Goal: Use online tool/utility: Use online tool/utility

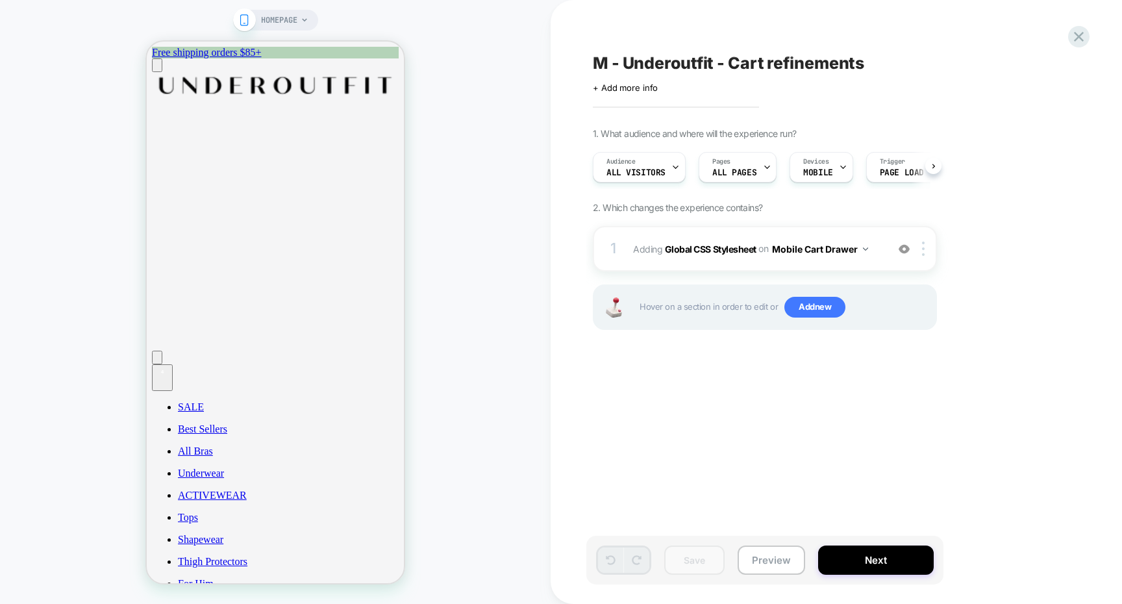
scroll to position [0, 1]
click at [168, 366] on div "4" at bounding box center [163, 372] width 12 height 12
click at [1062, 43] on div "M - Underoutfit - Cart refinements Click to edit experience details + Add more …" at bounding box center [829, 302] width 487 height 578
click at [1079, 38] on icon at bounding box center [1079, 37] width 10 height 10
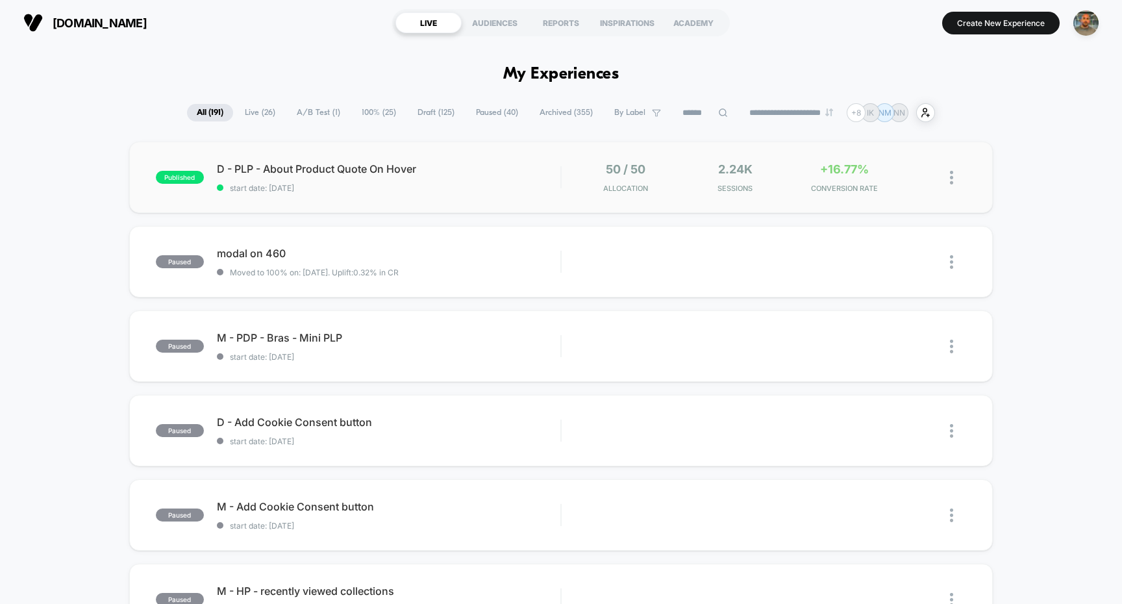
click at [509, 201] on div "published D - PLP - About Product Quote On Hover start date: 9/9/2025 50 / 50 A…" at bounding box center [561, 177] width 864 height 71
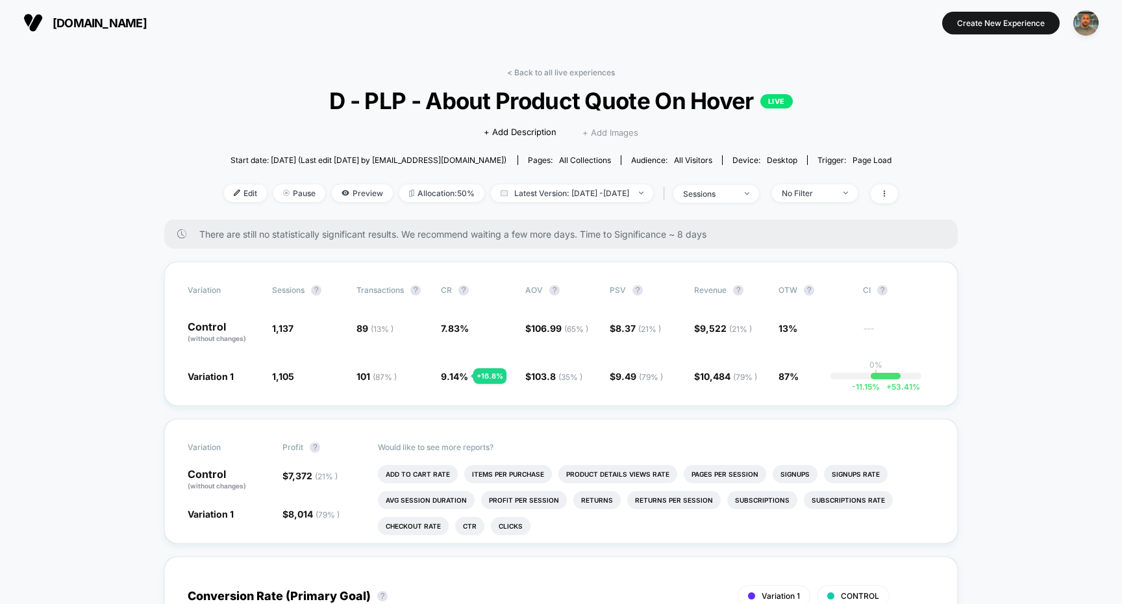
click at [606, 127] on span "+ Add Images" at bounding box center [611, 132] width 56 height 10
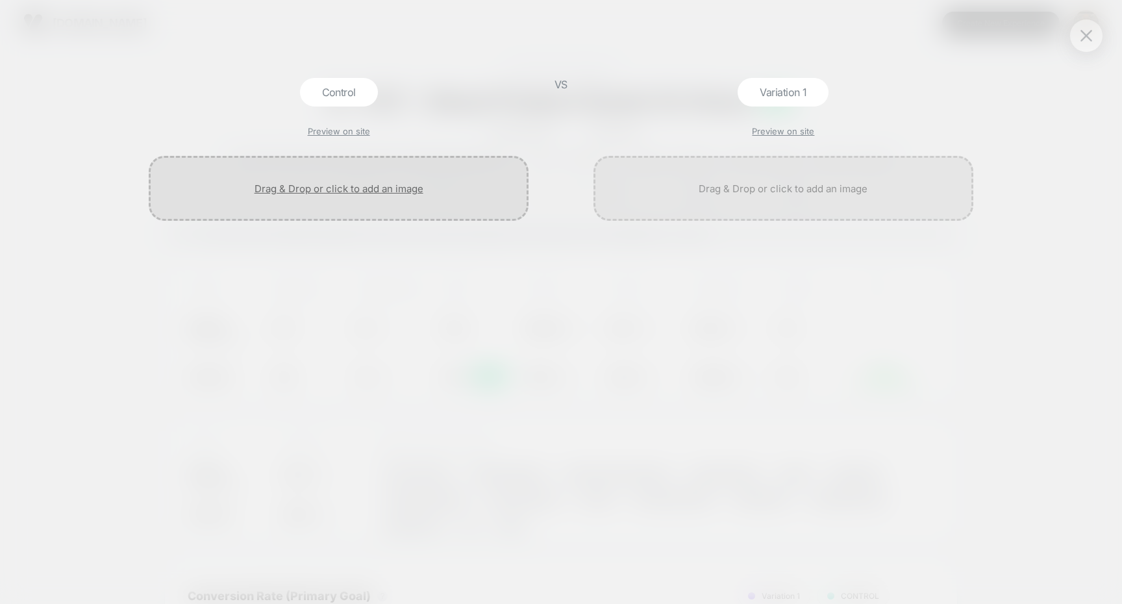
click at [455, 200] on div at bounding box center [339, 188] width 380 height 65
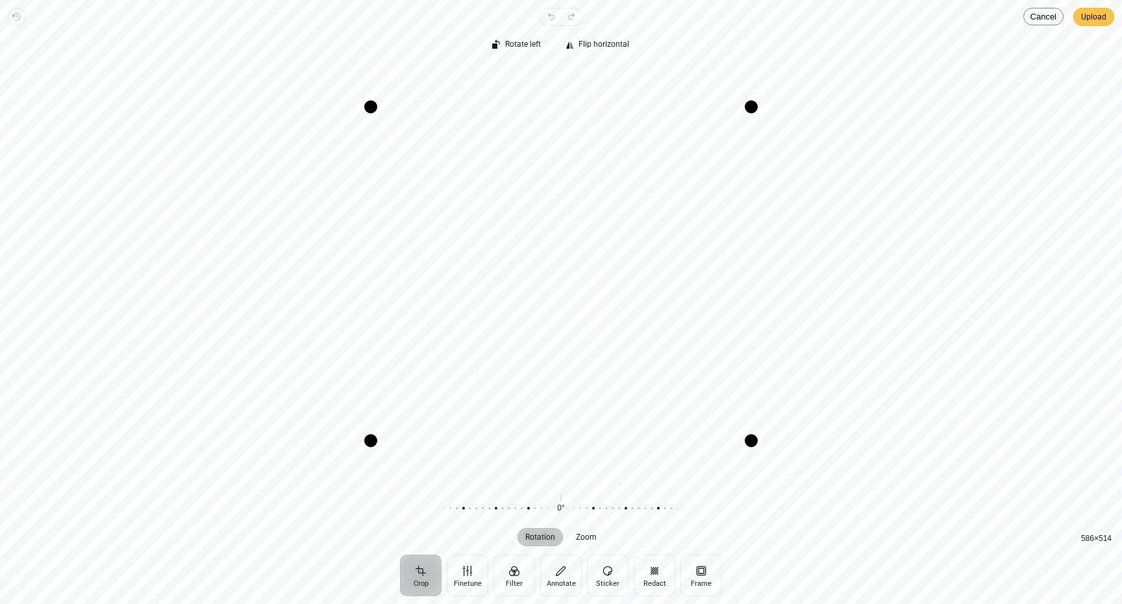
click at [1105, 18] on span "Upload" at bounding box center [1093, 17] width 25 height 16
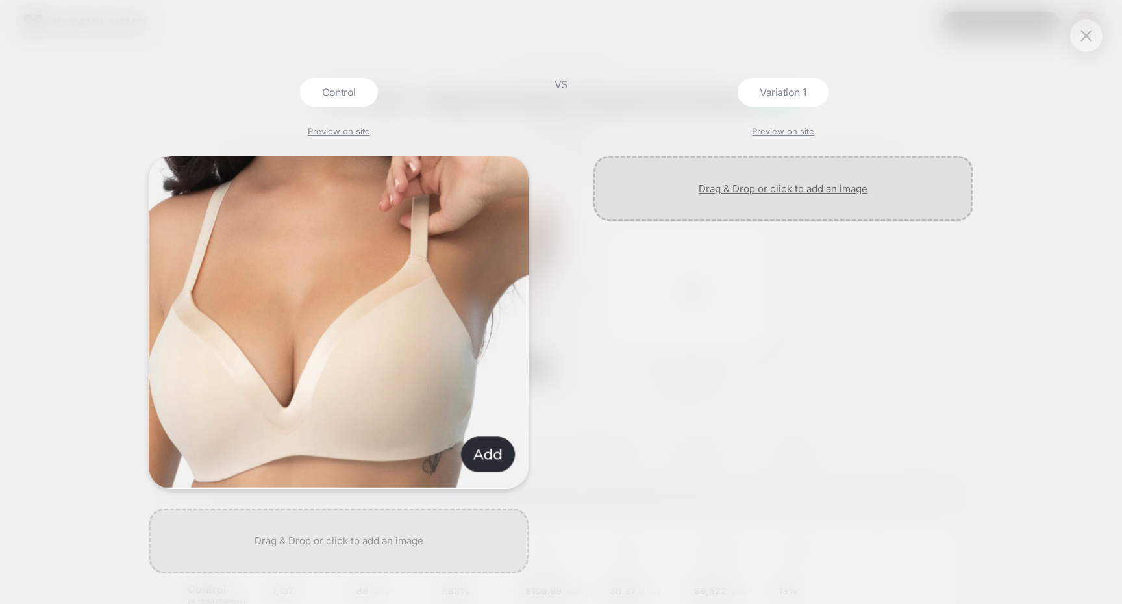
click at [731, 193] on div at bounding box center [784, 188] width 380 height 65
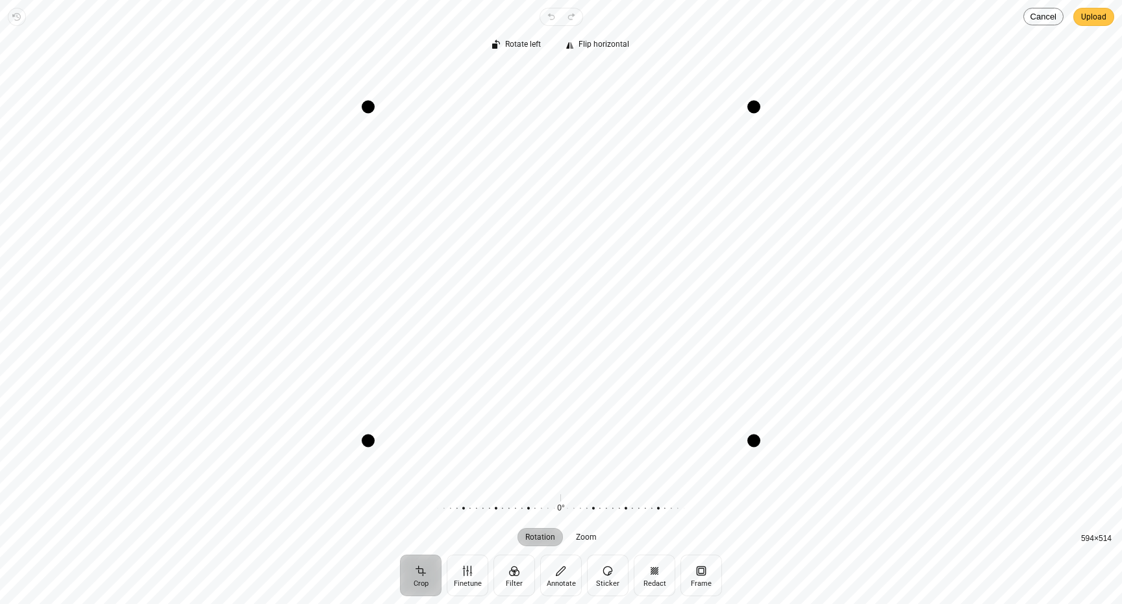
click at [1100, 18] on span "Upload" at bounding box center [1093, 17] width 25 height 16
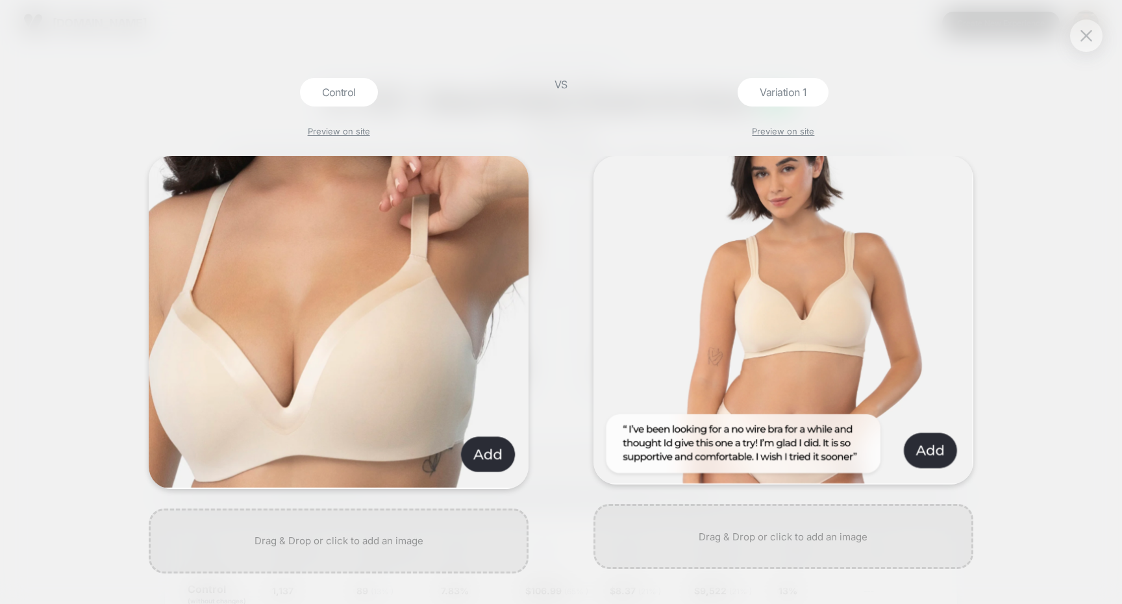
click at [1002, 203] on div "Control Preview on site VS Variation 1 Preview on site" at bounding box center [561, 302] width 1122 height 604
click at [1088, 37] on img at bounding box center [1087, 35] width 12 height 11
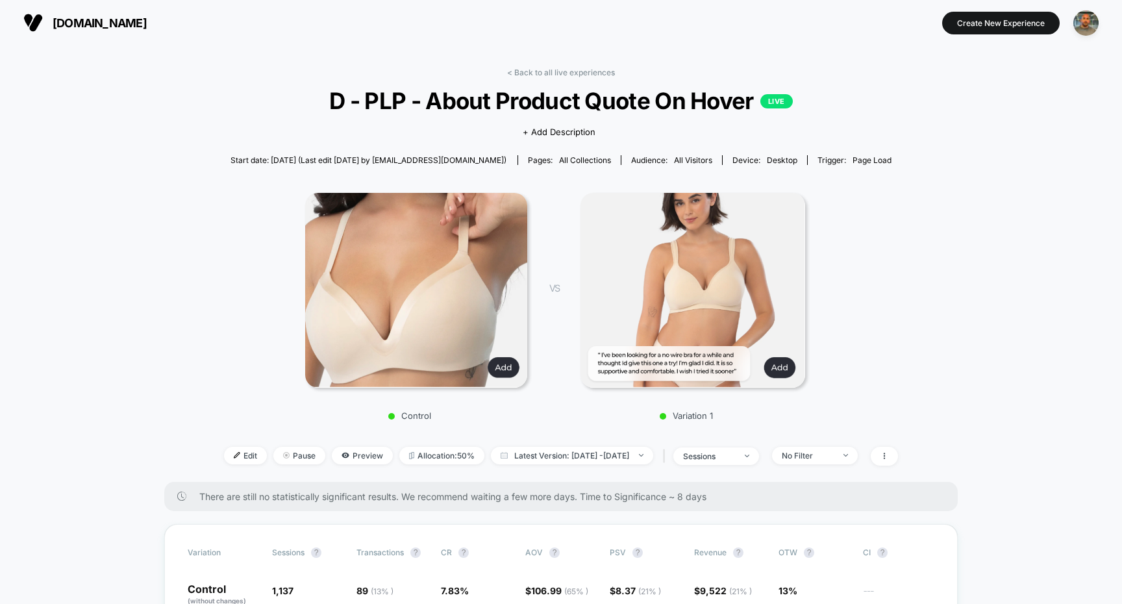
click at [474, 247] on img at bounding box center [416, 290] width 222 height 195
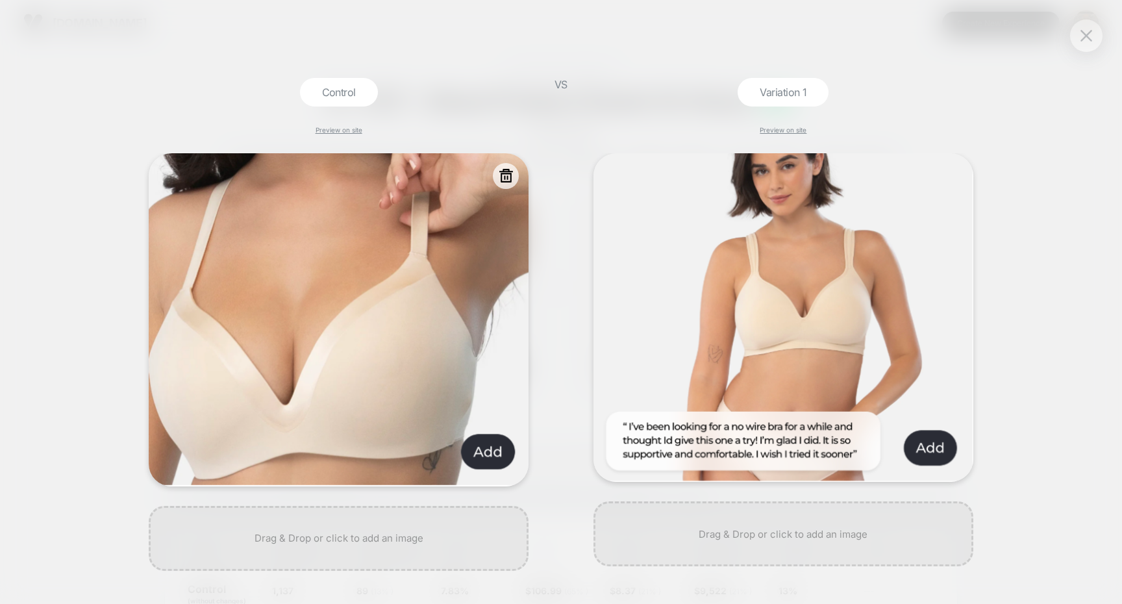
click at [445, 181] on img at bounding box center [339, 319] width 380 height 333
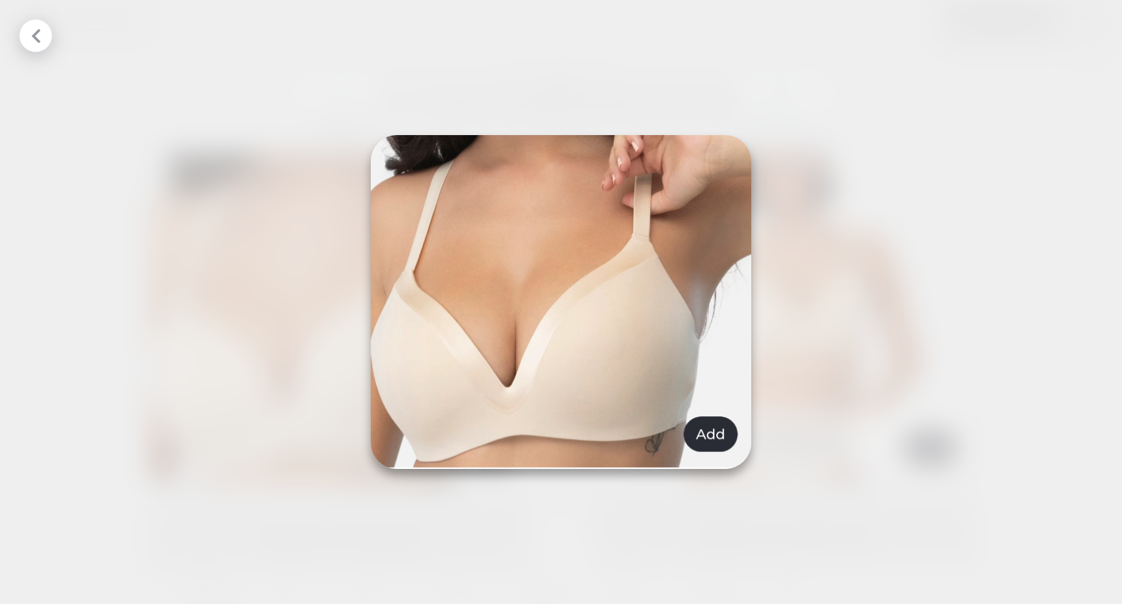
click at [49, 36] on div at bounding box center [35, 35] width 32 height 32
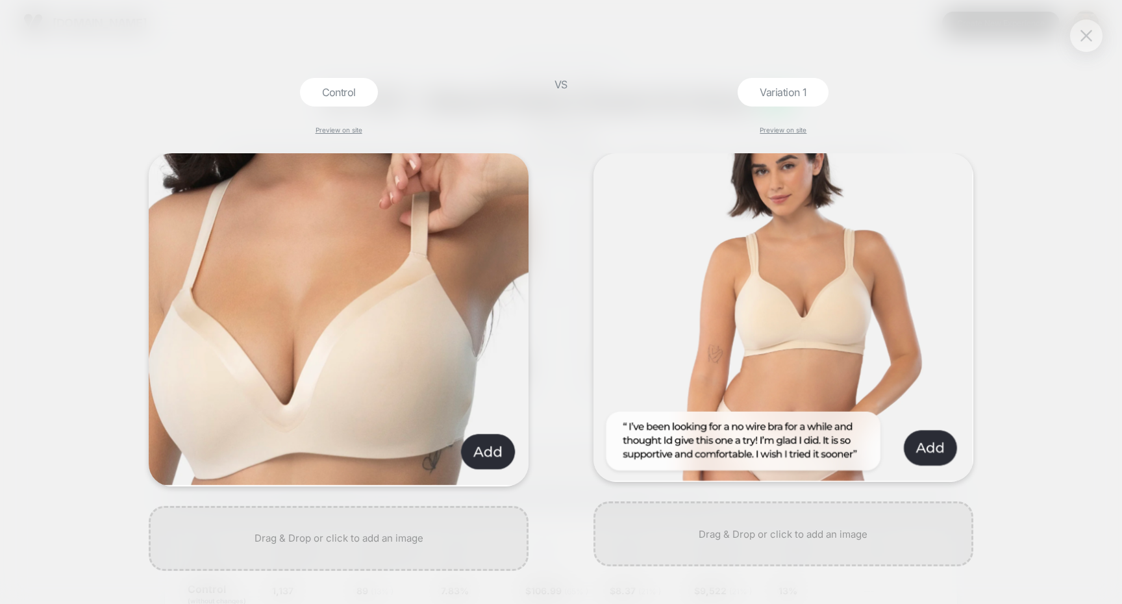
click at [1079, 36] on button at bounding box center [1086, 35] width 19 height 19
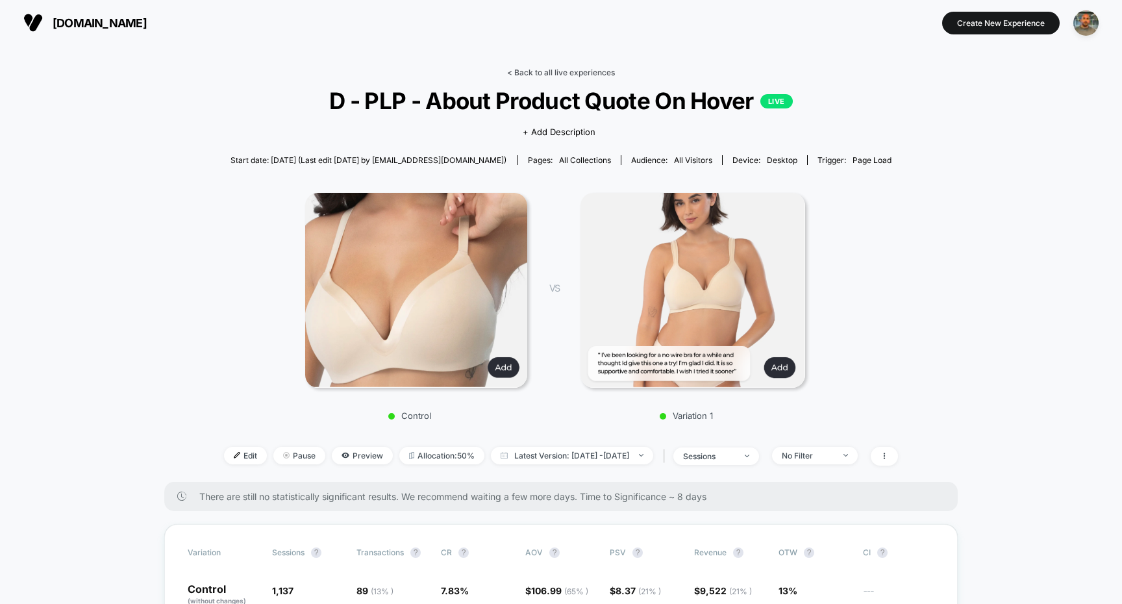
click at [574, 71] on link "< Back to all live experiences" at bounding box center [561, 73] width 108 height 10
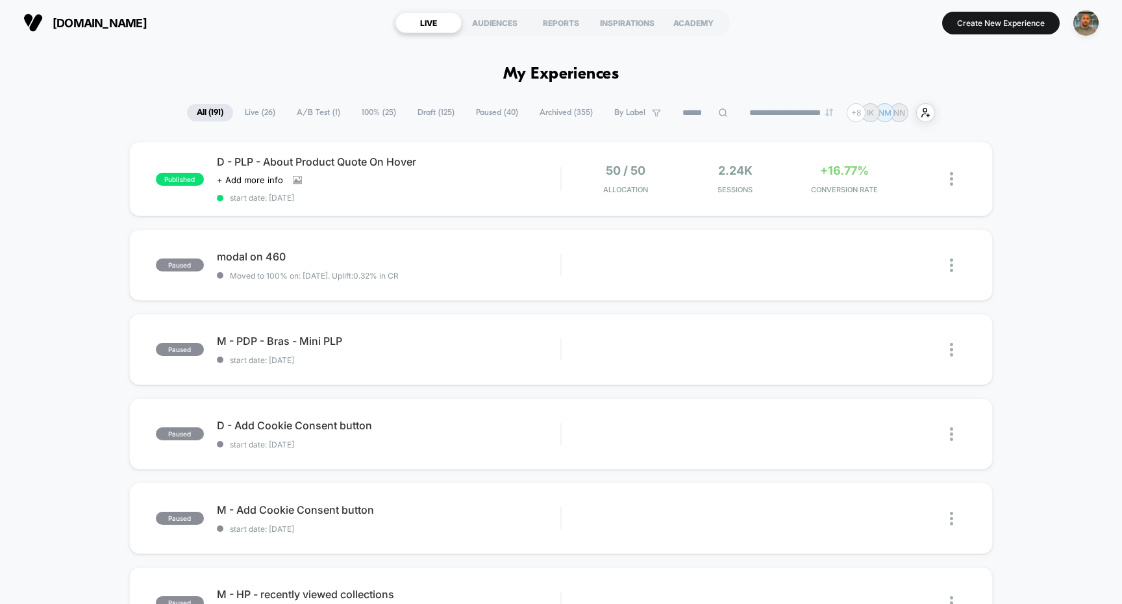
click at [488, 114] on span "Paused ( 40 )" at bounding box center [497, 113] width 62 height 18
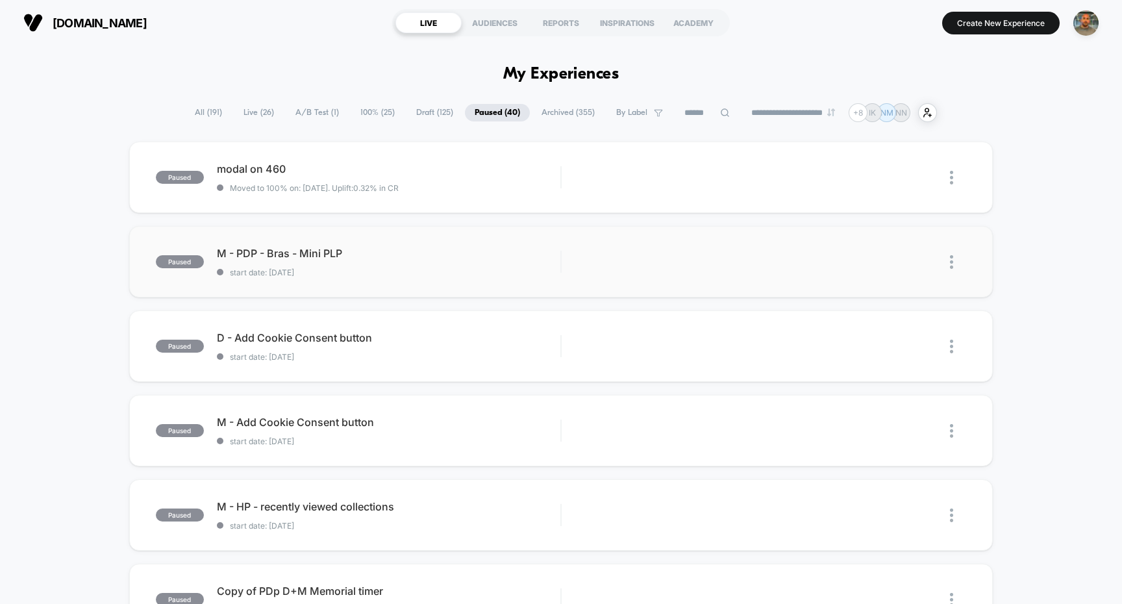
click at [490, 292] on div "paused M - PDP - Bras - Mini PLP start date: 9/4/2025 Edit Duplicate Preview St…" at bounding box center [561, 261] width 864 height 71
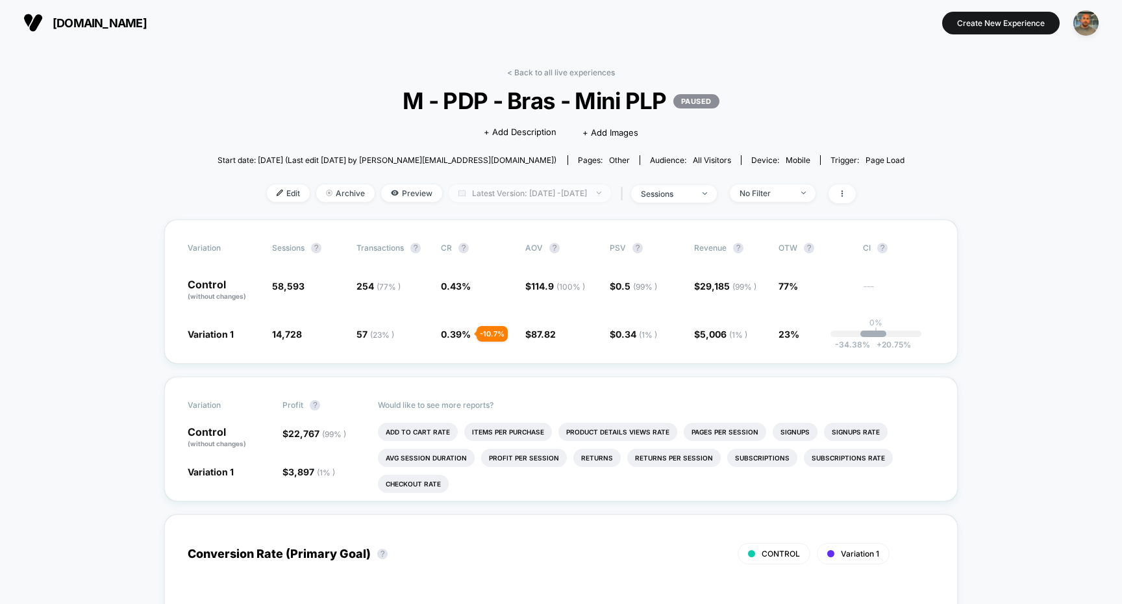
click at [534, 195] on span "Latest Version: Sep 4, 2025 - Sep 10, 2025" at bounding box center [530, 193] width 162 height 18
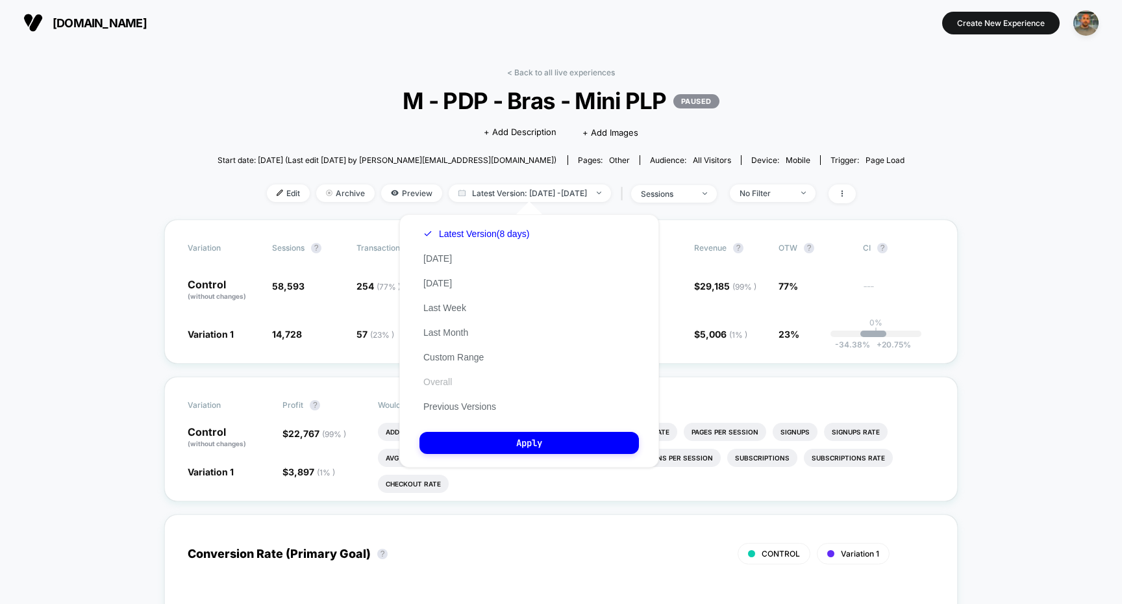
click at [434, 382] on button "Overall" at bounding box center [438, 382] width 36 height 12
click at [479, 435] on button "Apply" at bounding box center [530, 443] width 220 height 22
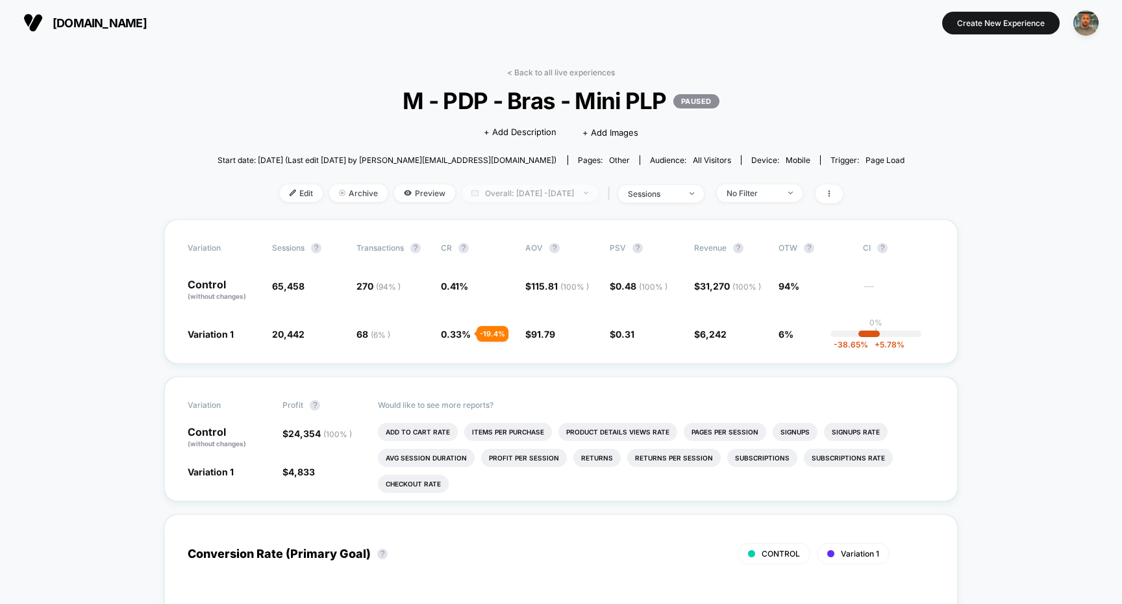
click at [518, 194] on span "Overall: Sep 4, 2025 - Sep 10, 2025" at bounding box center [530, 193] width 136 height 18
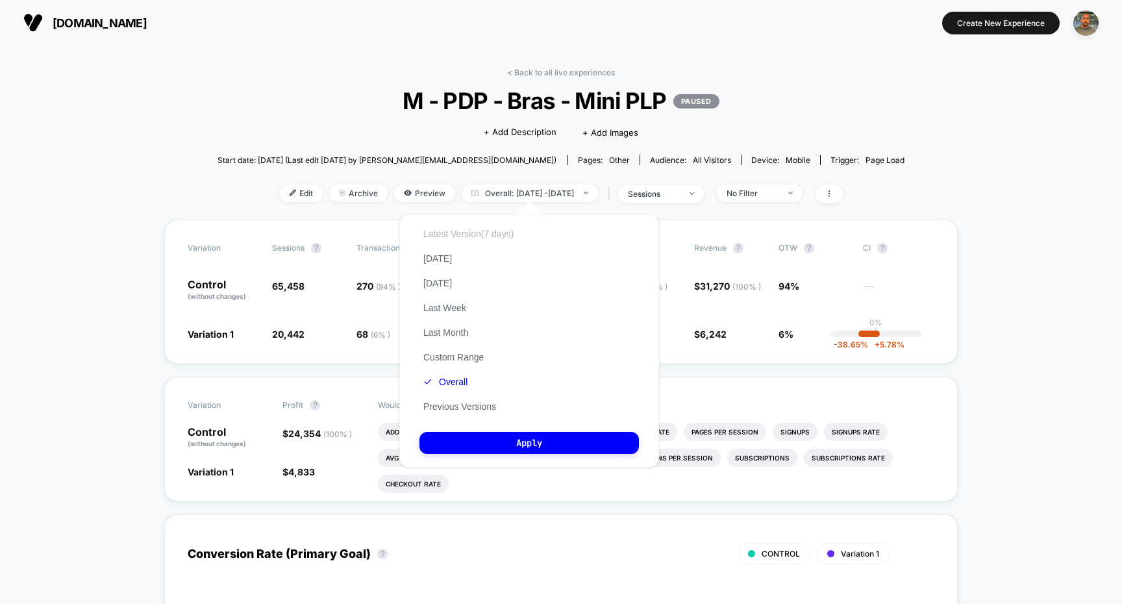
click at [497, 231] on button "Latest Version (7 days)" at bounding box center [469, 234] width 98 height 12
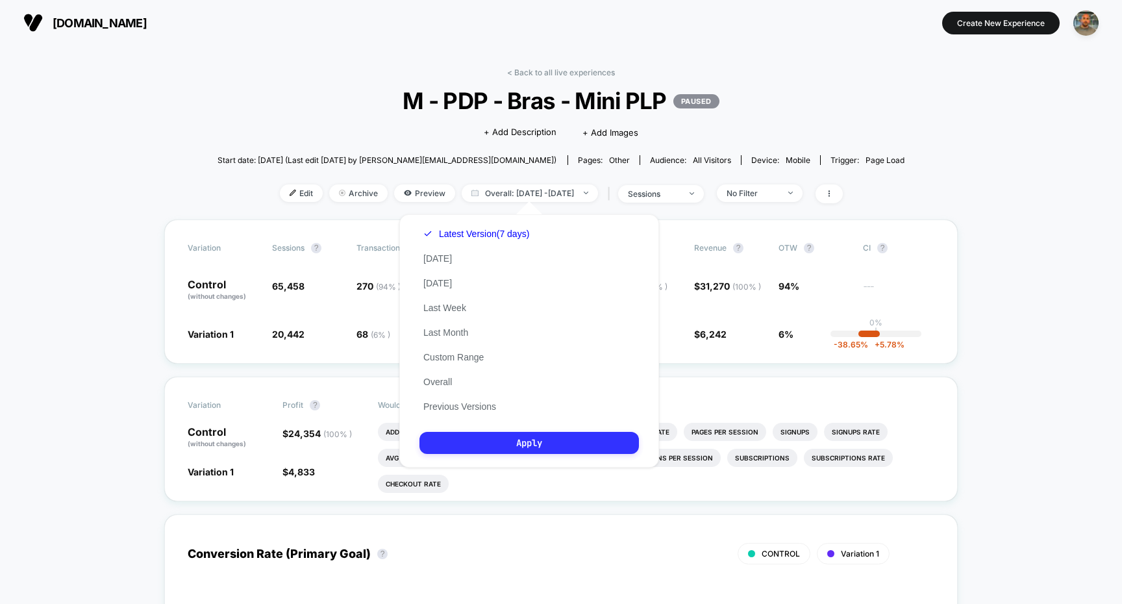
click at [514, 436] on button "Apply" at bounding box center [530, 443] width 220 height 22
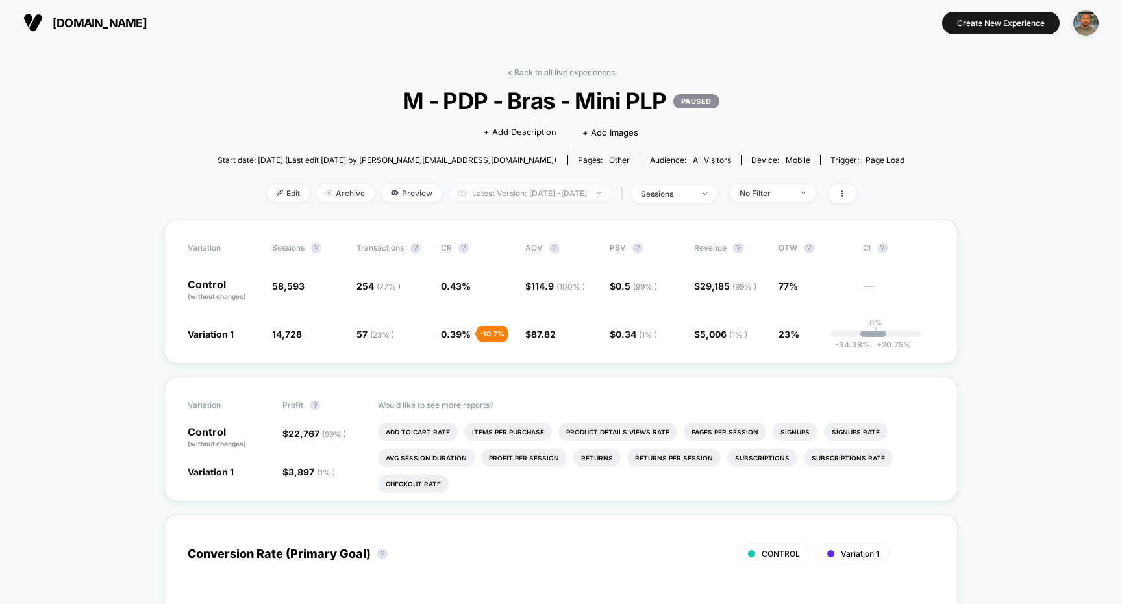
click at [527, 195] on span "Latest Version: Sep 4, 2025 - Sep 5, 2025" at bounding box center [530, 193] width 162 height 18
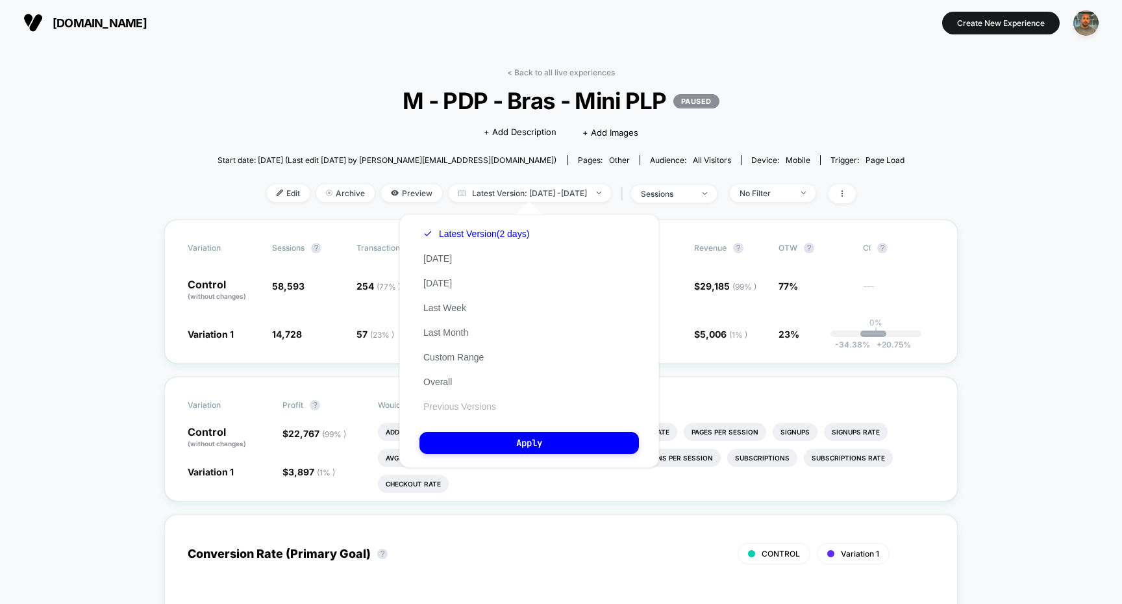
click at [480, 403] on button "Previous Versions" at bounding box center [460, 407] width 81 height 12
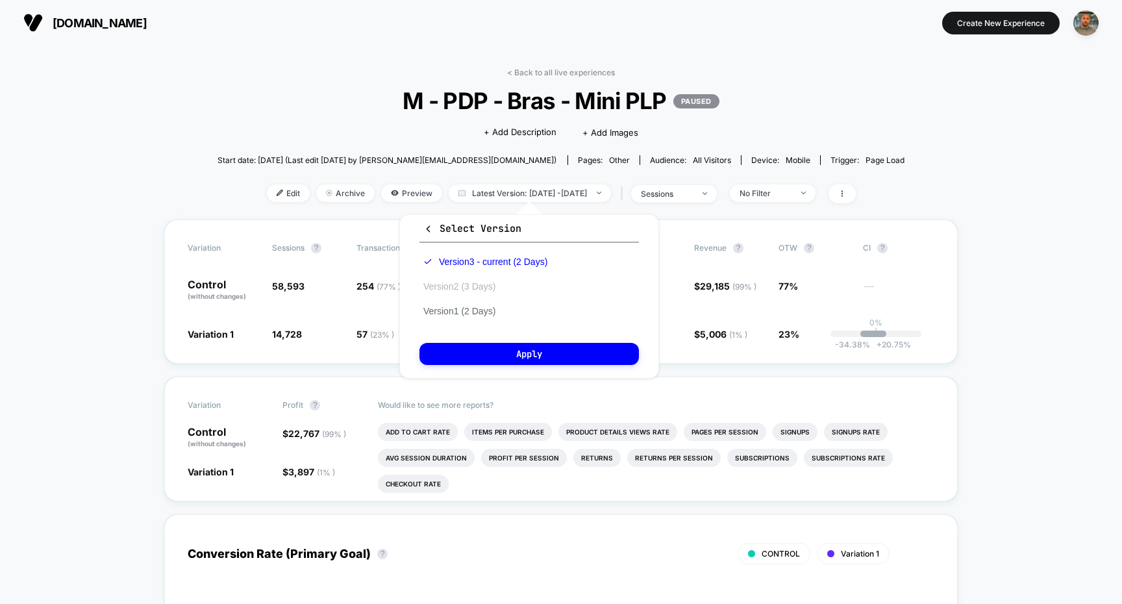
click at [481, 290] on button "Version 2 (3 Days)" at bounding box center [460, 287] width 80 height 12
click at [496, 356] on button "Apply" at bounding box center [530, 354] width 220 height 22
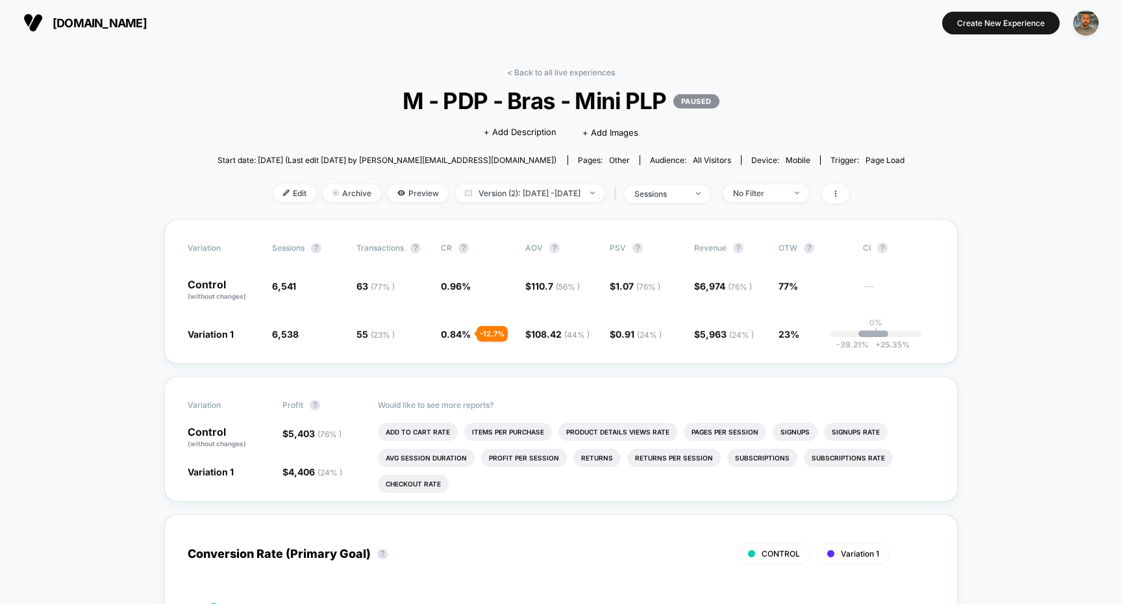
click at [504, 208] on div "< Back to all live experiences M - PDP - Bras - Mini PLP PAUSED Click to edit e…" at bounding box center [562, 144] width 688 height 152
click at [511, 197] on span "Version (2): Sep 3, 2025 - Sep 5, 2025" at bounding box center [529, 193] width 149 height 18
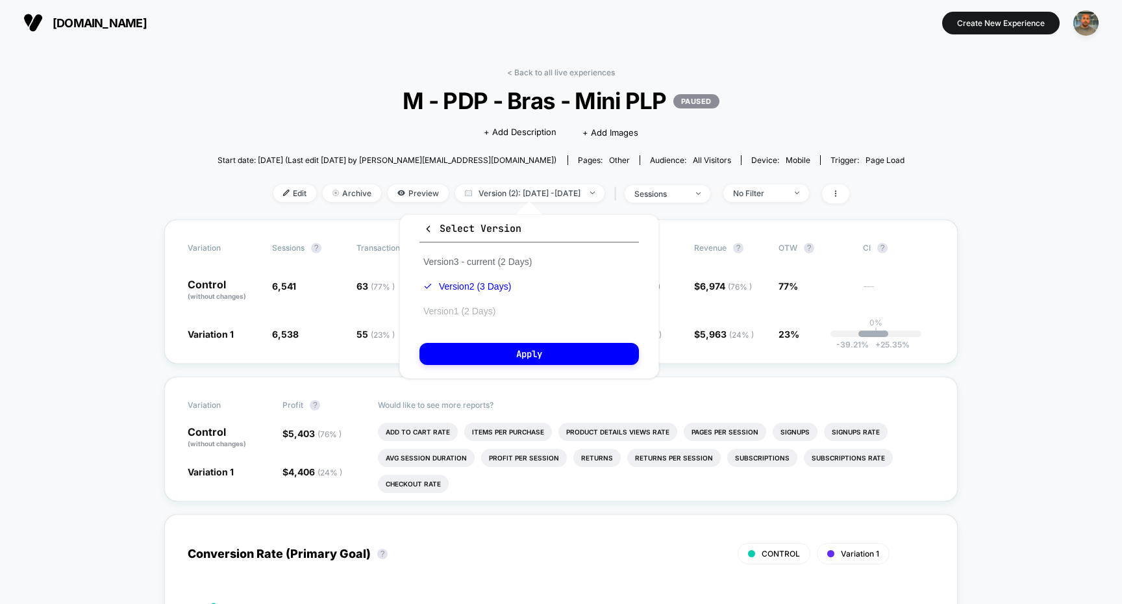
click at [495, 305] on button "Version 1 (2 Days)" at bounding box center [460, 311] width 80 height 12
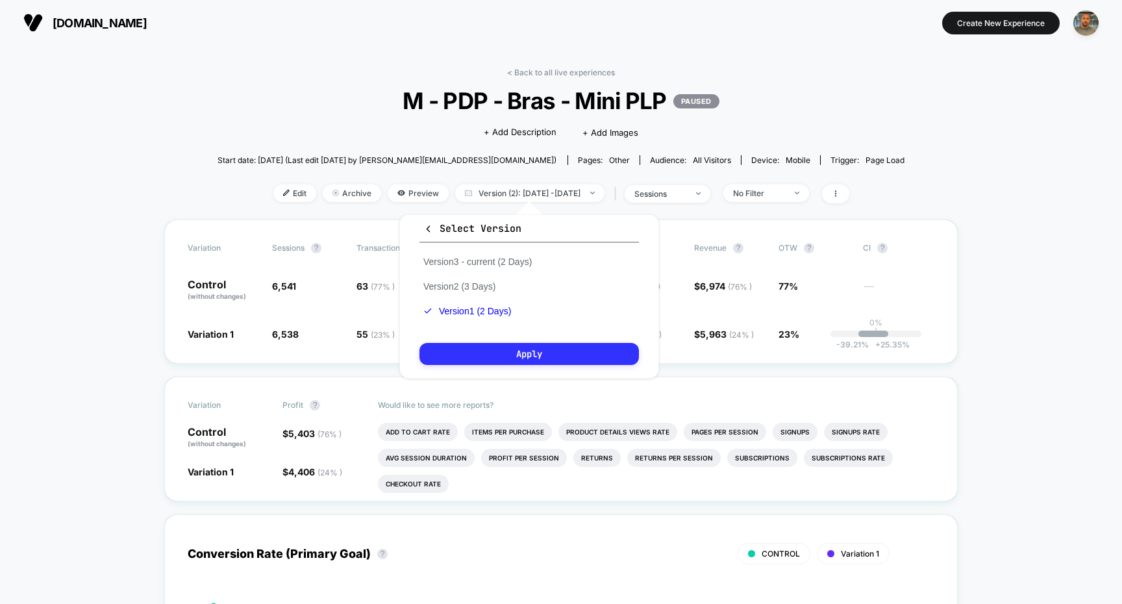
click at [496, 348] on button "Apply" at bounding box center [530, 354] width 220 height 22
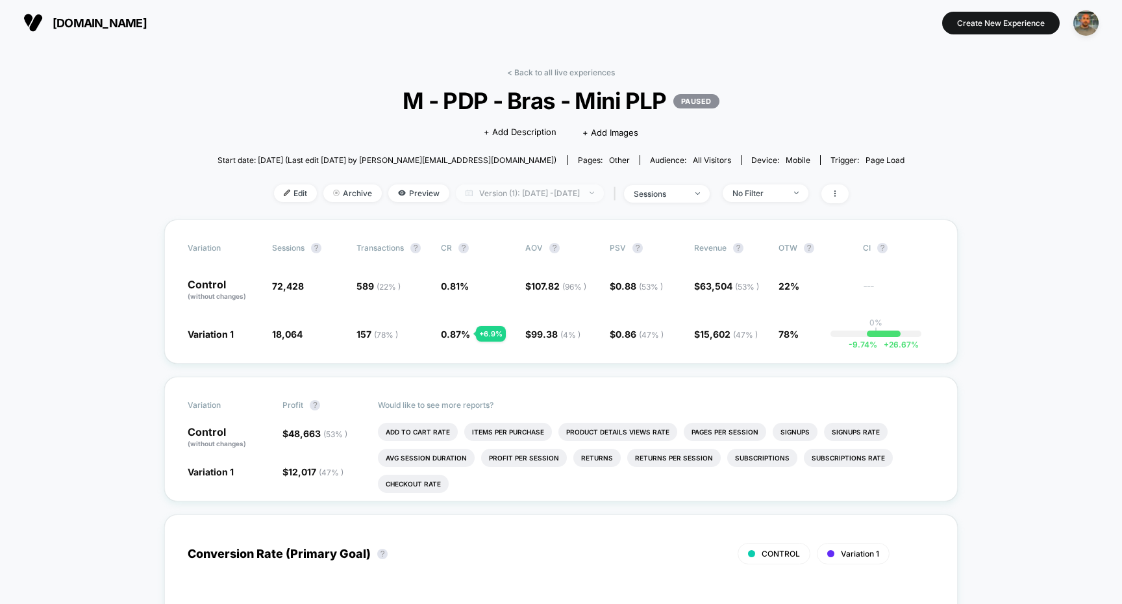
click at [533, 194] on span "Version (1): Sep 2, 2025 - Sep 3, 2025" at bounding box center [530, 193] width 148 height 18
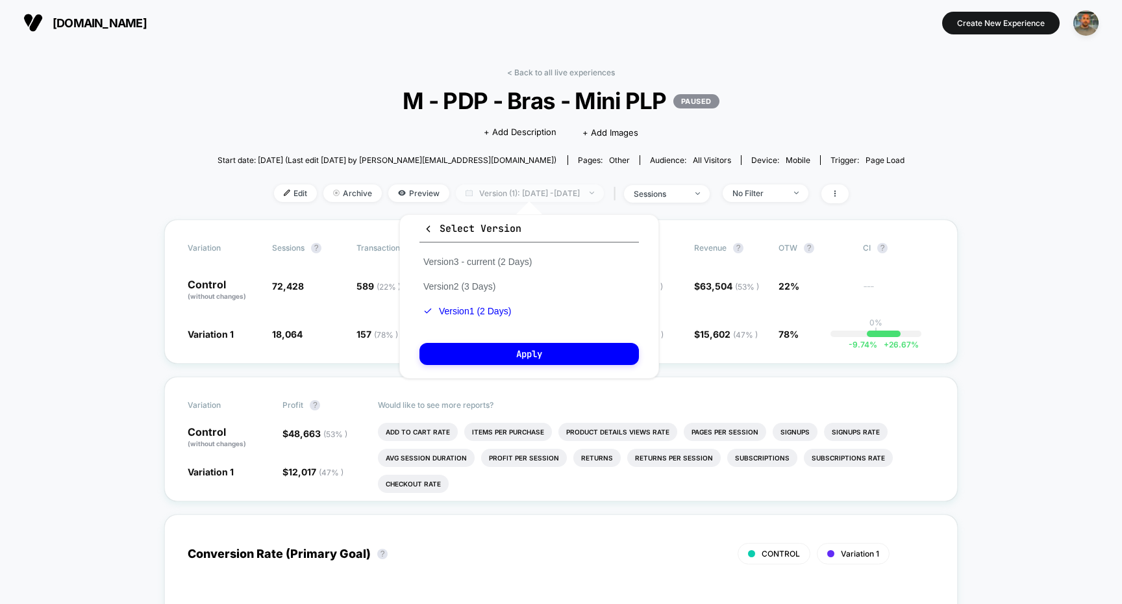
click at [533, 194] on span "Version (1): Sep 2, 2025 - Sep 3, 2025" at bounding box center [530, 193] width 148 height 18
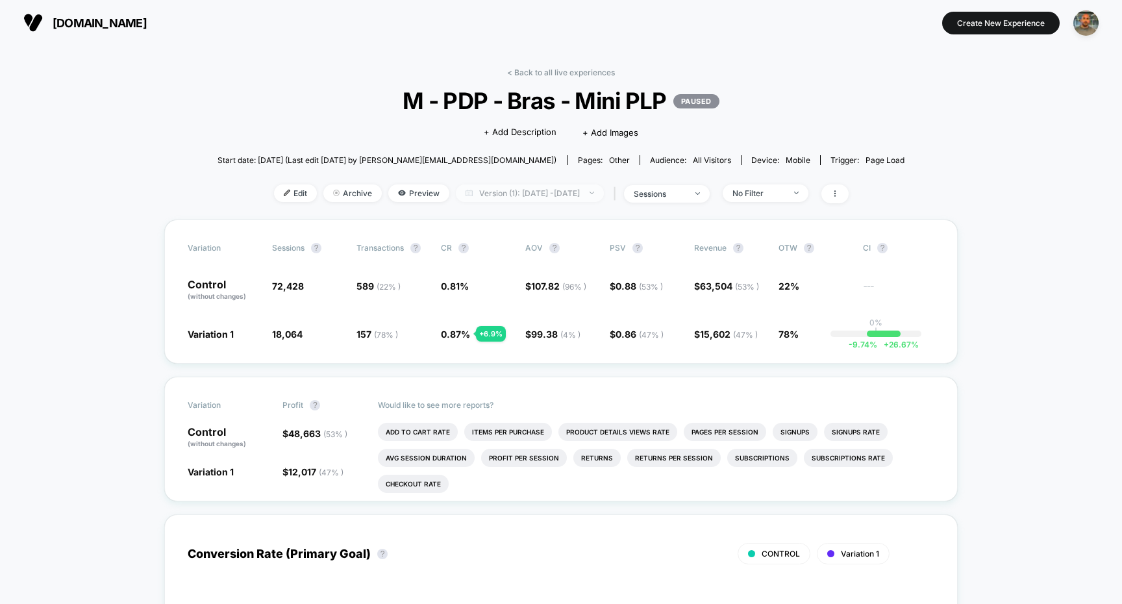
click at [552, 199] on span "Version (1): Sep 2, 2025 - Sep 3, 2025" at bounding box center [530, 193] width 148 height 18
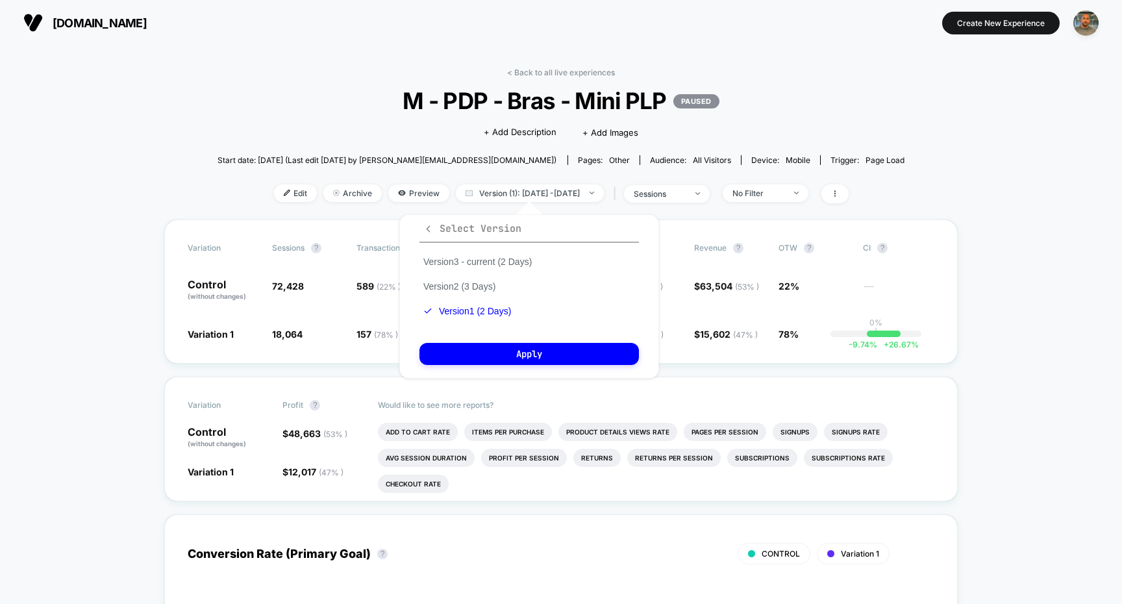
click at [428, 224] on icon "button" at bounding box center [428, 229] width 10 height 10
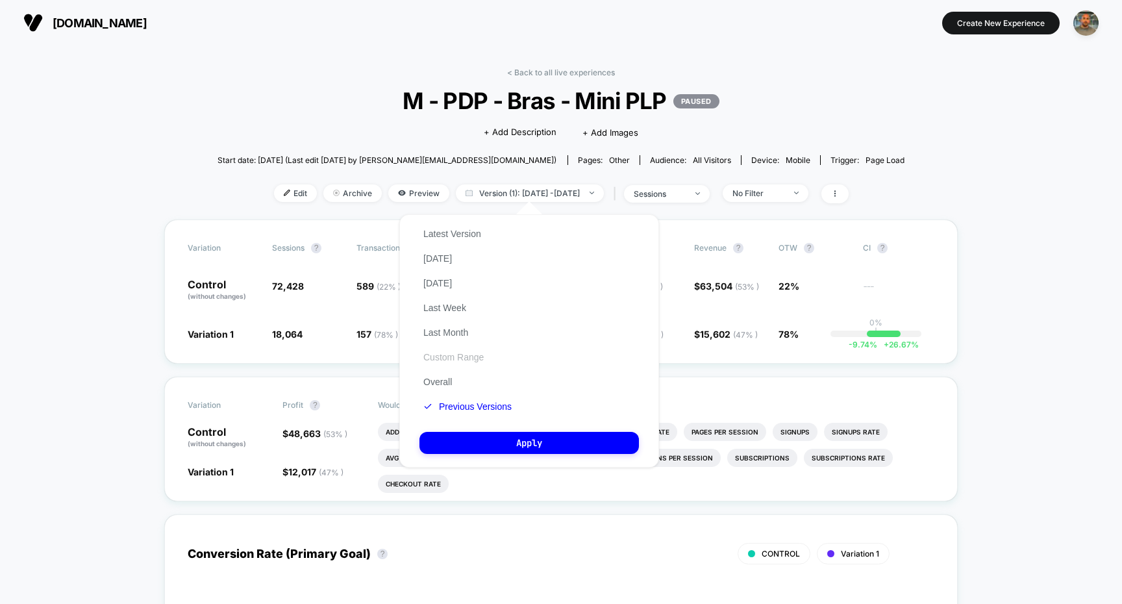
click at [459, 362] on button "Custom Range" at bounding box center [454, 357] width 68 height 12
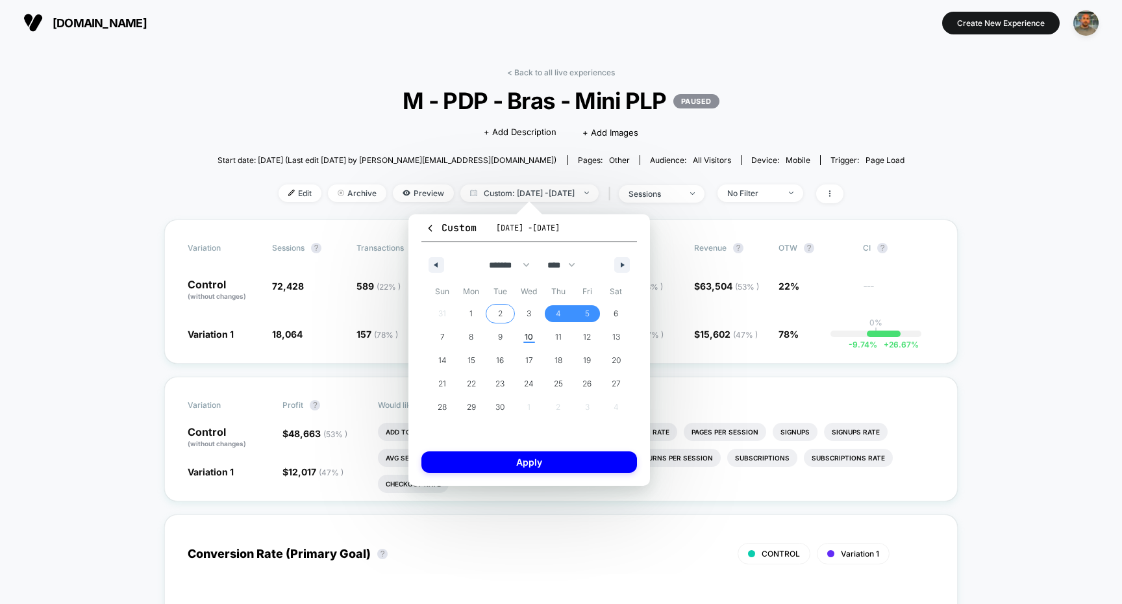
click at [503, 313] on span "2" at bounding box center [500, 313] width 29 height 17
click at [577, 313] on span "5" at bounding box center [587, 313] width 29 height 17
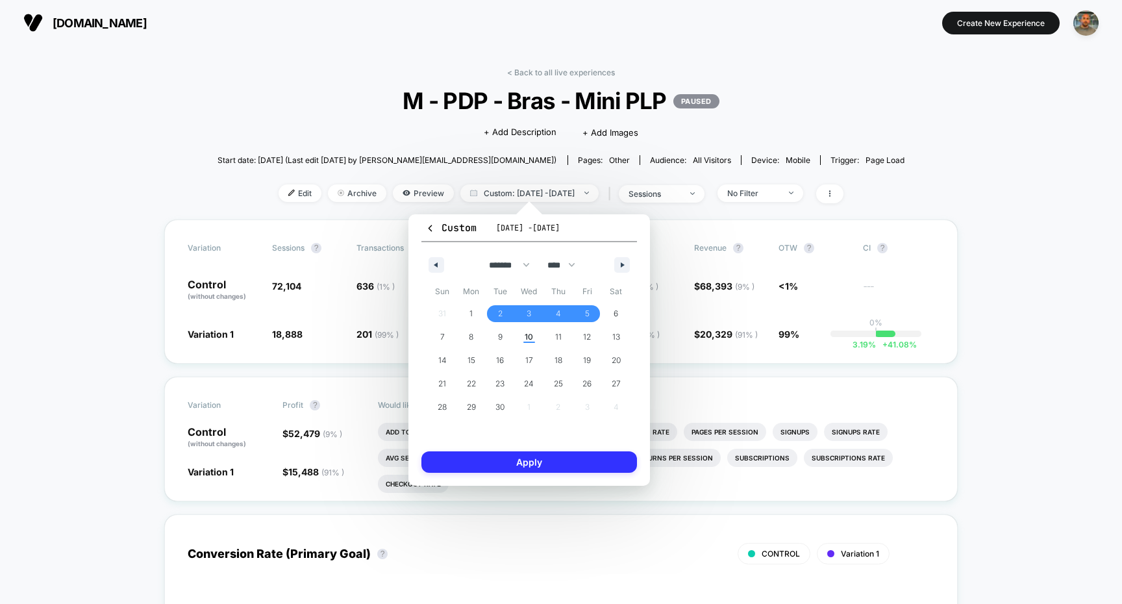
click at [551, 460] on button "Apply" at bounding box center [530, 461] width 216 height 21
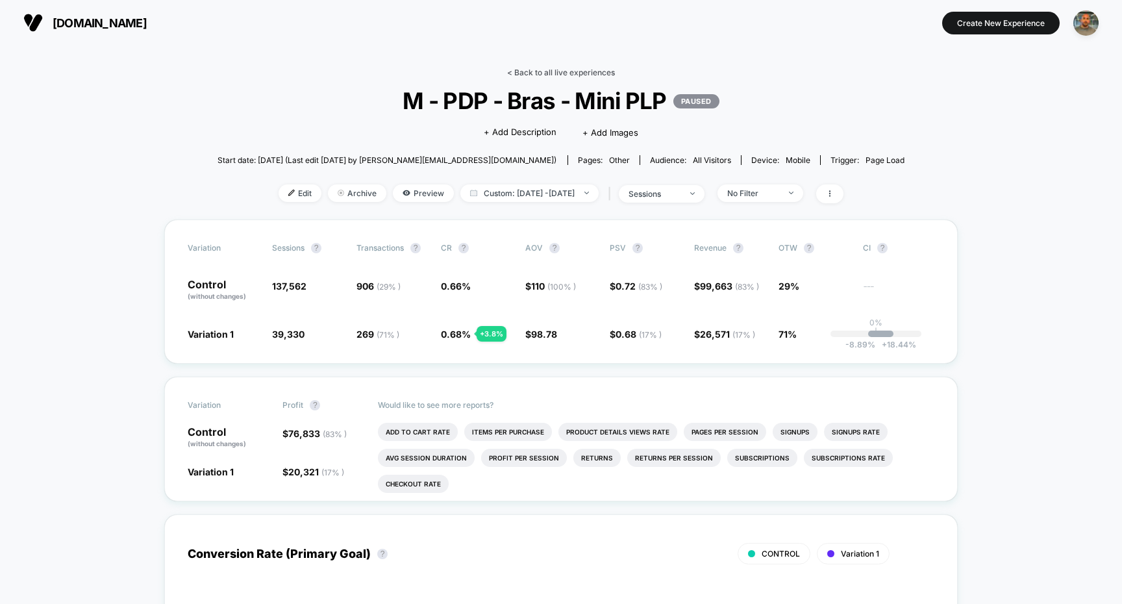
click at [595, 76] on link "< Back to all live experiences" at bounding box center [561, 73] width 108 height 10
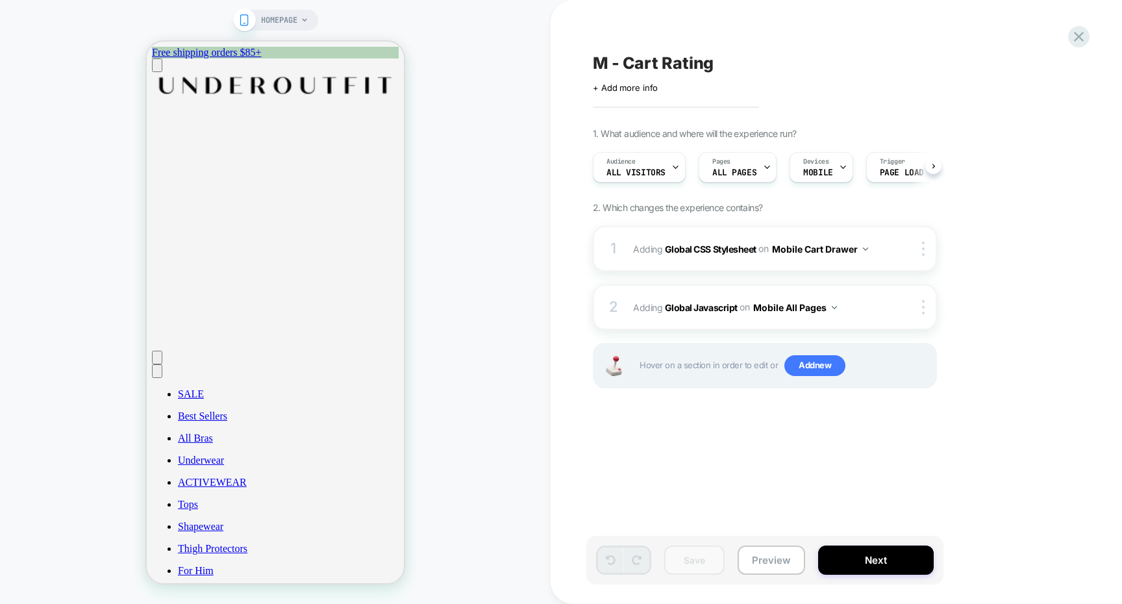
scroll to position [0, 1]
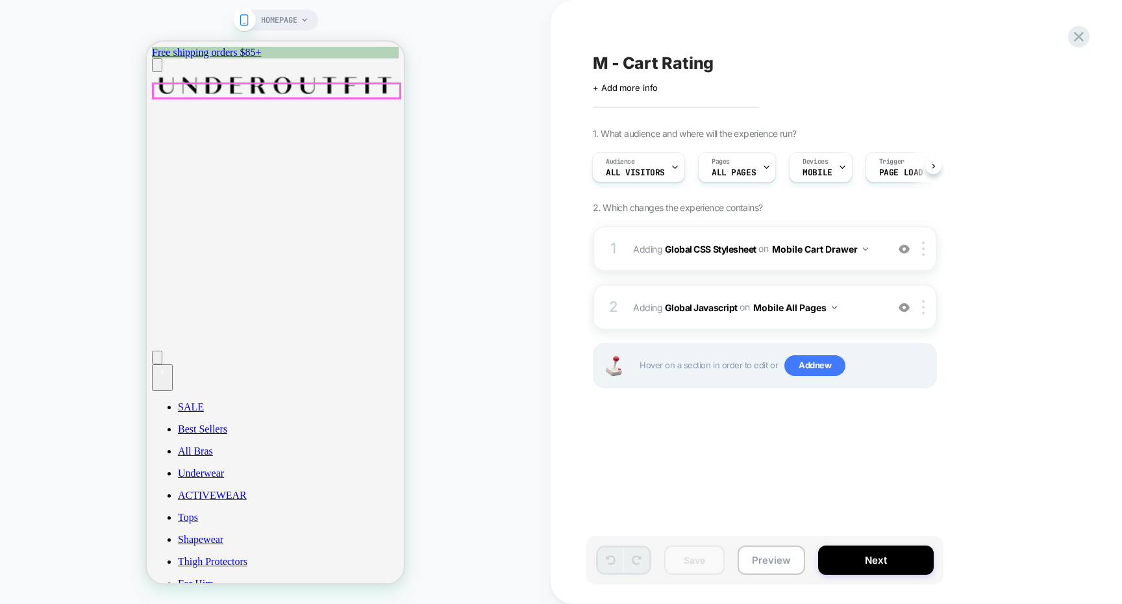
click at [168, 377] on icon "Cart" at bounding box center [162, 382] width 10 height 10
click at [711, 265] on div "1 Adding Global CSS Stylesheet on Mobile Cart Drawer Add Before Add After Copy …" at bounding box center [765, 248] width 344 height 45
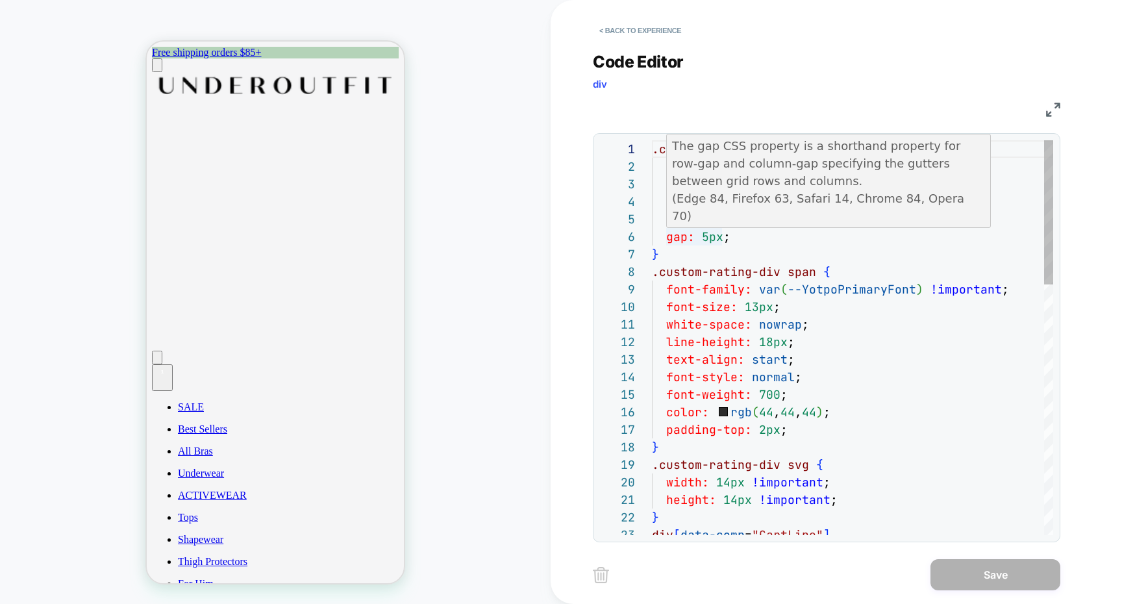
scroll to position [88, 49]
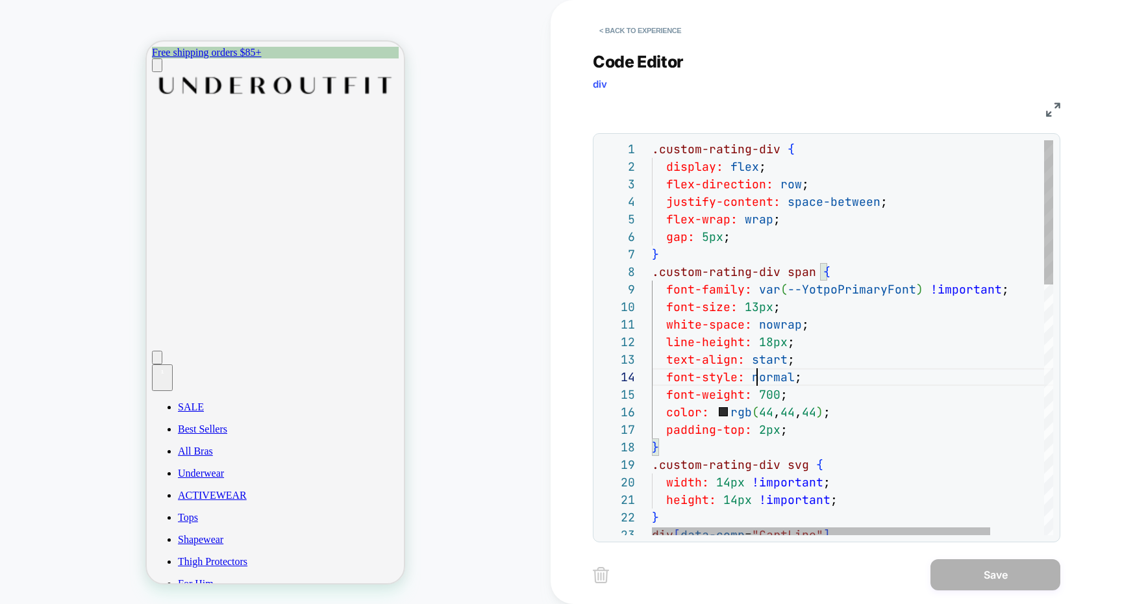
scroll to position [53, 105]
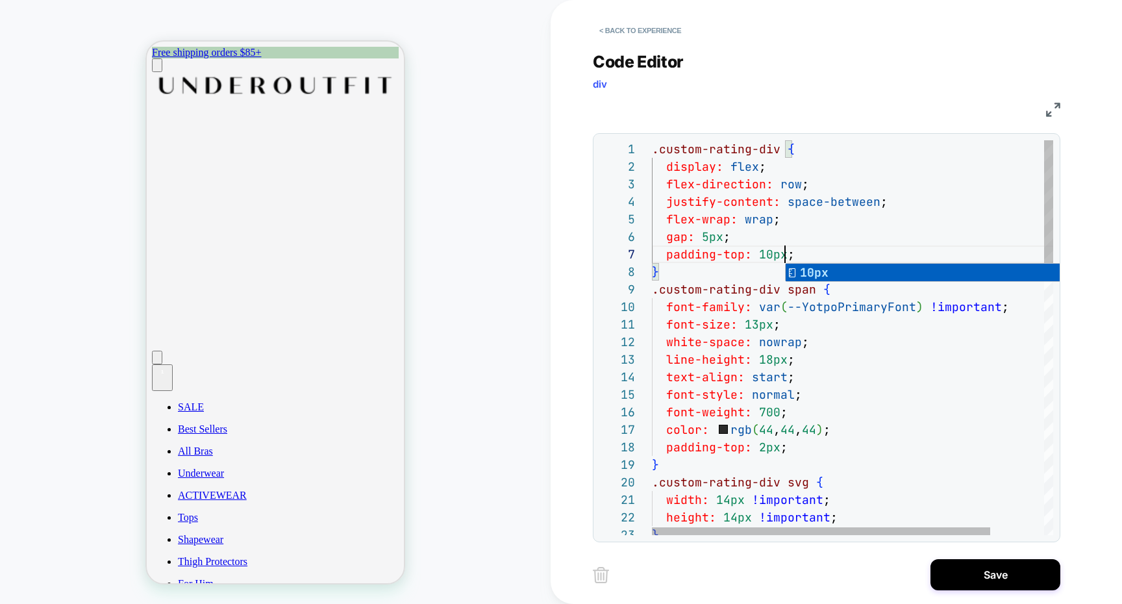
scroll to position [70, 126]
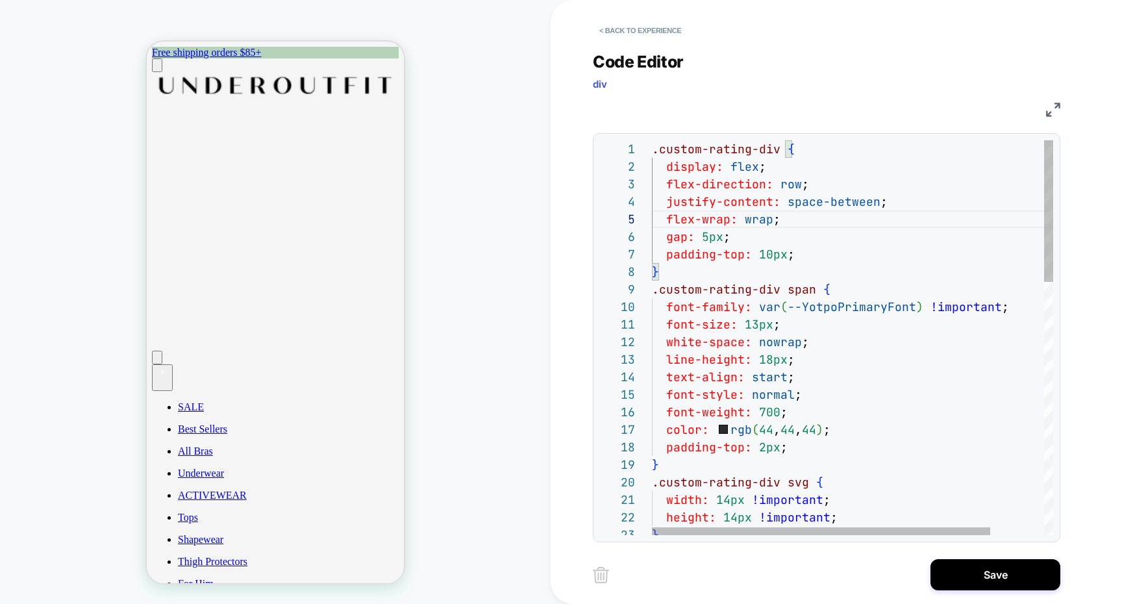
scroll to position [105, 105]
drag, startPoint x: 758, startPoint y: 255, endPoint x: 667, endPoint y: 258, distance: 91.0
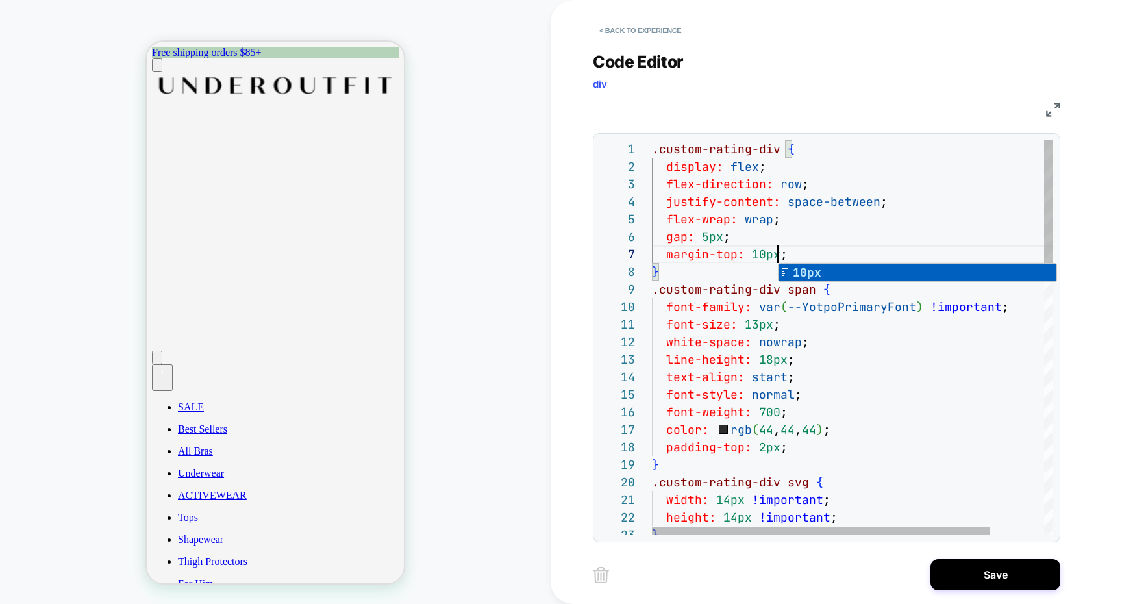
scroll to position [105, 126]
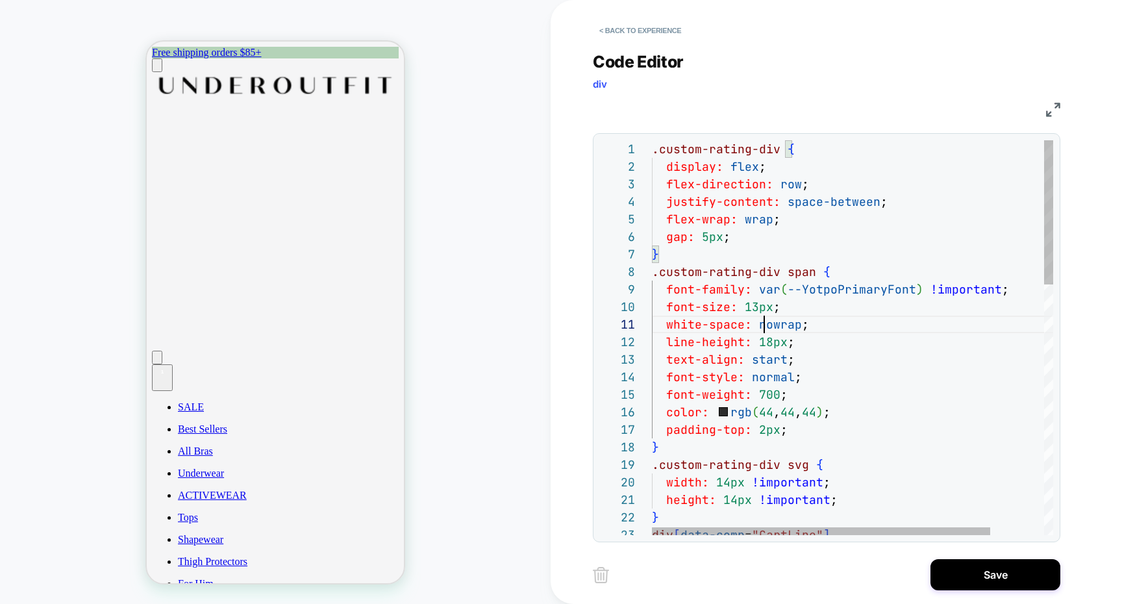
scroll to position [0, 112]
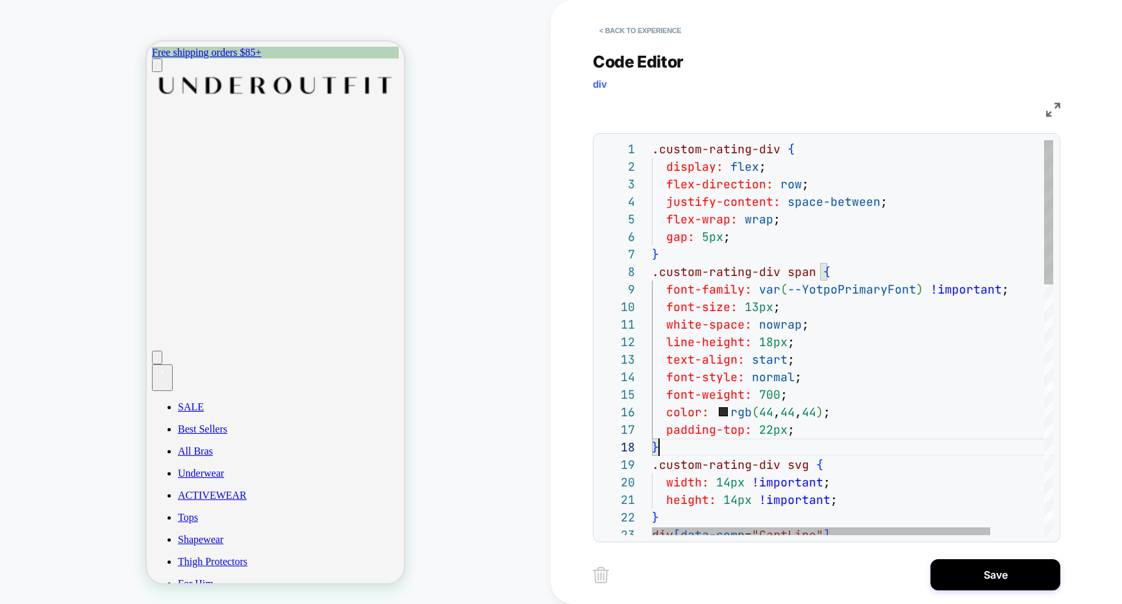
type textarea "**********"
click at [677, 29] on button "< Back to experience" at bounding box center [640, 30] width 95 height 21
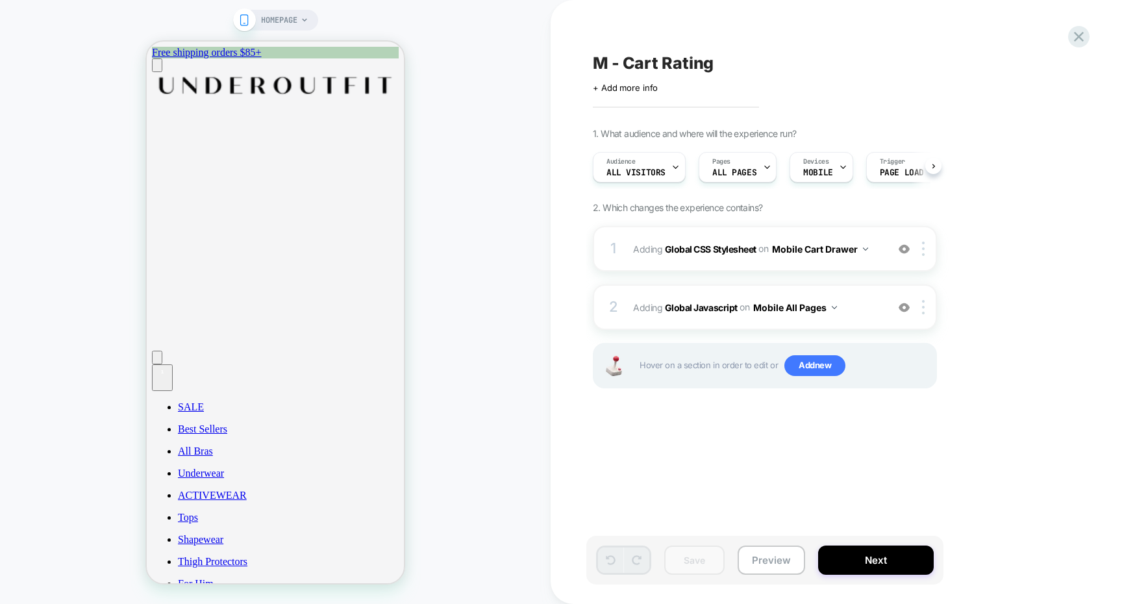
scroll to position [0, 1]
click at [168, 377] on icon "Cart" at bounding box center [162, 382] width 10 height 10
click at [766, 272] on div "1 Adding Global CSS Stylesheet on Mobile Cart Drawer Add Before Add After Copy …" at bounding box center [765, 323] width 344 height 195
click at [766, 270] on div "1 Adding Global CSS Stylesheet on Mobile Cart Drawer Add Before Add After Copy …" at bounding box center [765, 248] width 344 height 45
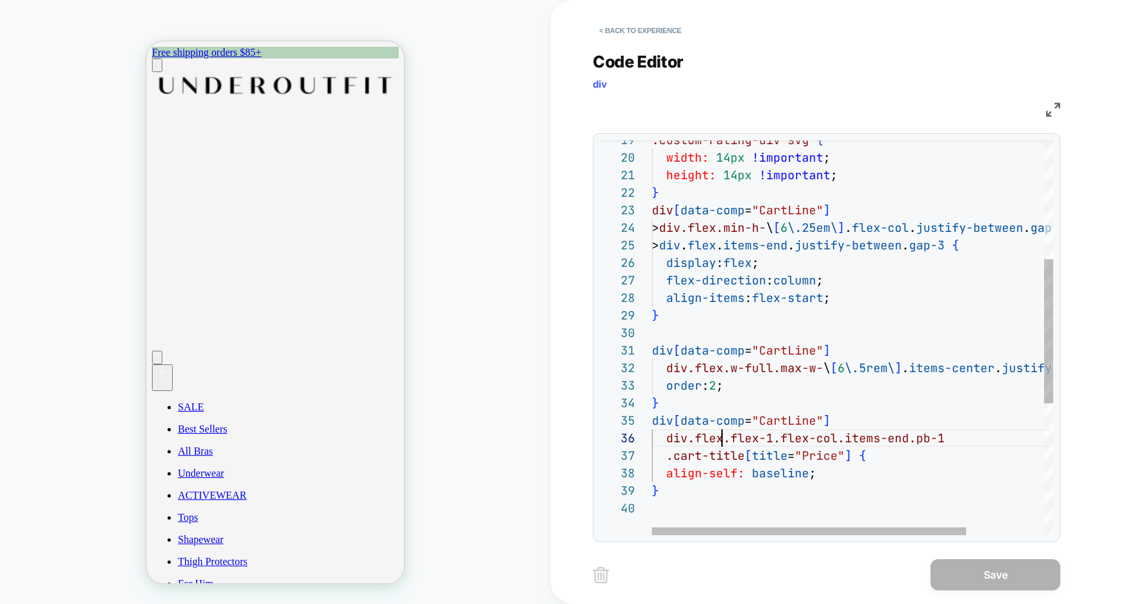
scroll to position [88, 70]
click at [725, 436] on div ".custom-rating-div svg { width: 14px !important ; height: 14px !important ; } d…" at bounding box center [902, 355] width 500 height 1079
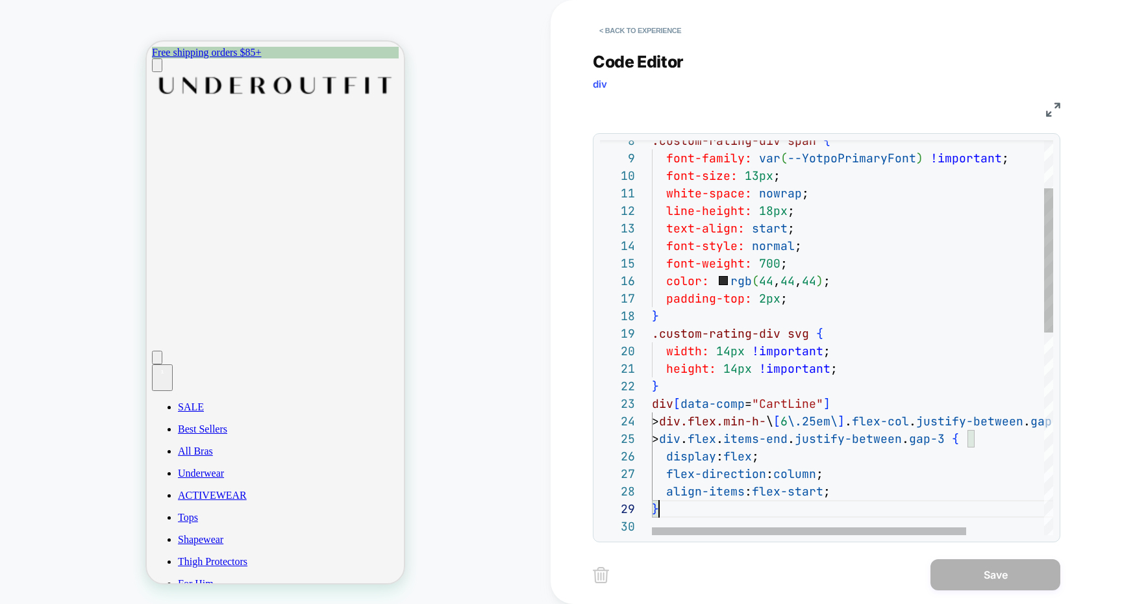
scroll to position [158, 0]
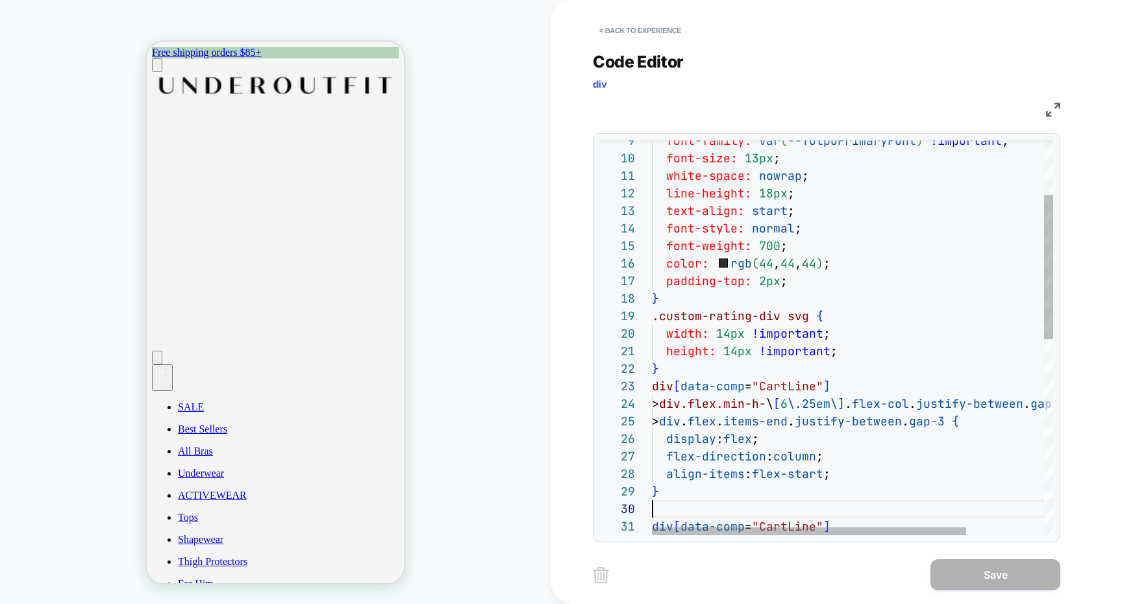
type textarea "**********"
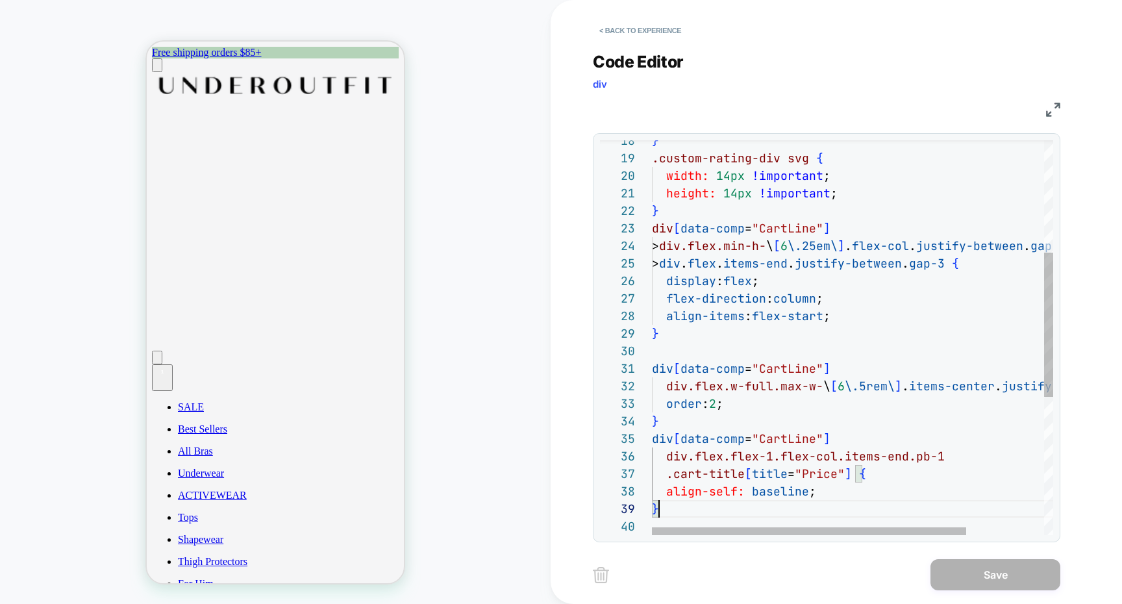
scroll to position [140, 7]
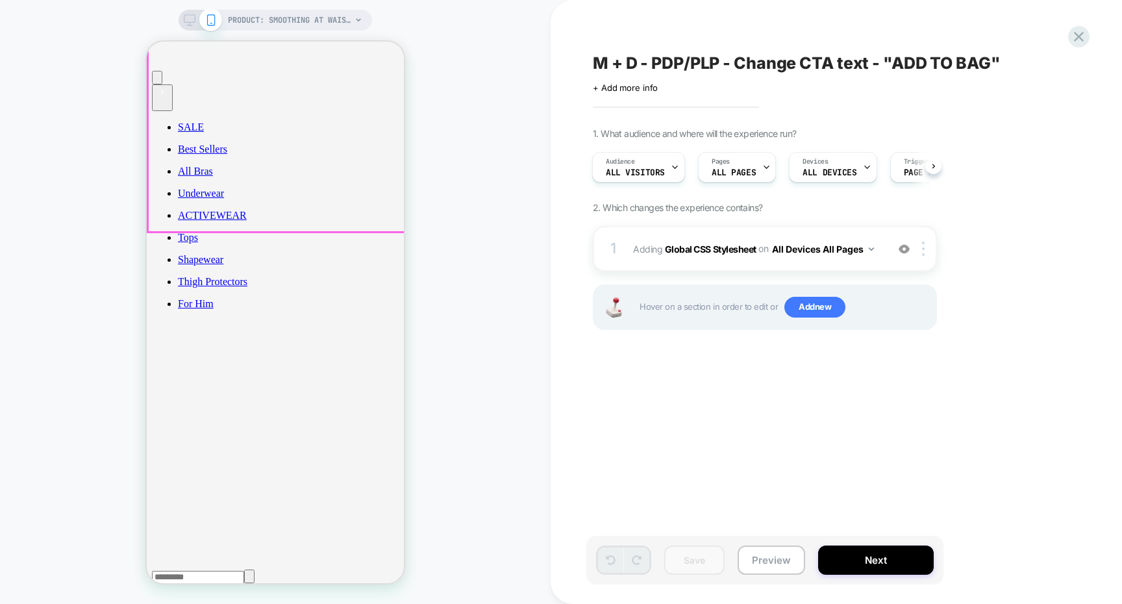
scroll to position [309, 0]
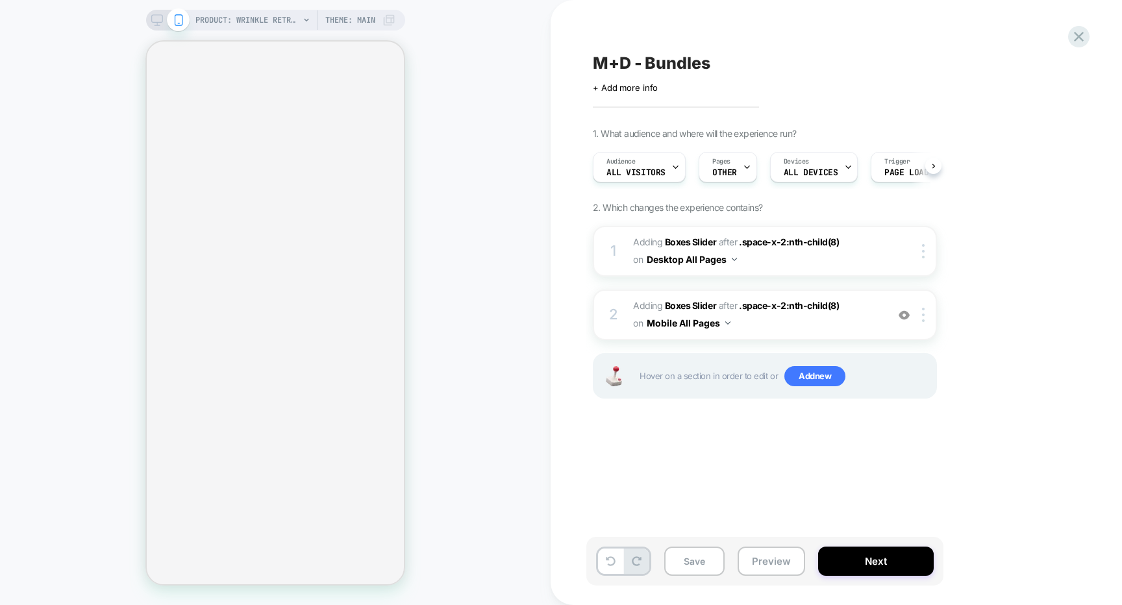
scroll to position [0, 1]
click at [787, 554] on button "Preview" at bounding box center [772, 561] width 68 height 29
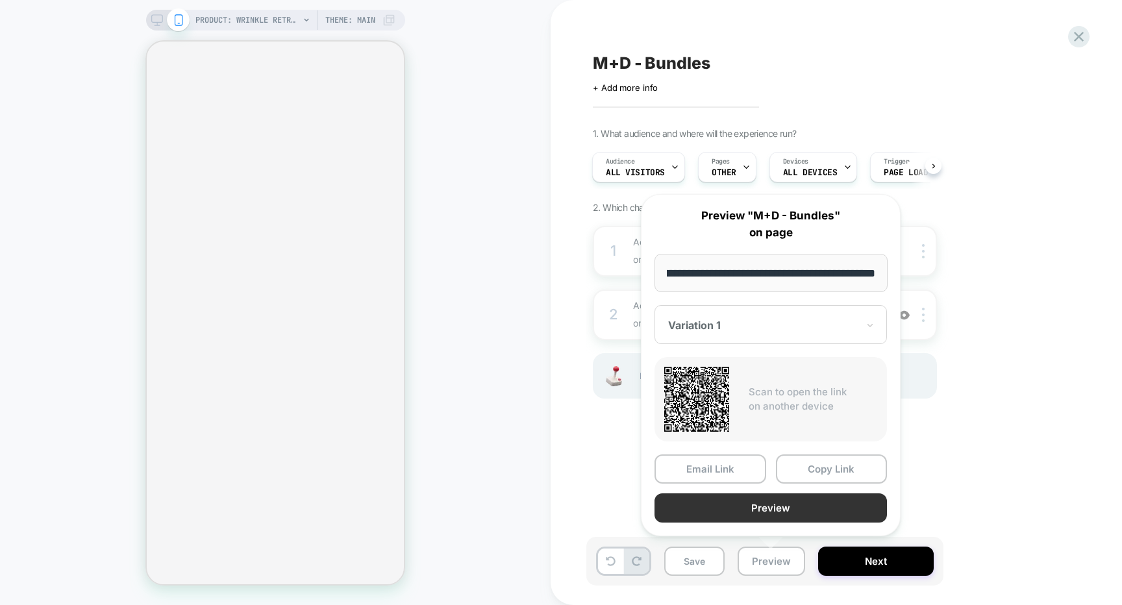
scroll to position [0, 0]
click at [788, 512] on button "Preview" at bounding box center [771, 508] width 233 height 29
